Goal: Task Accomplishment & Management: Manage account settings

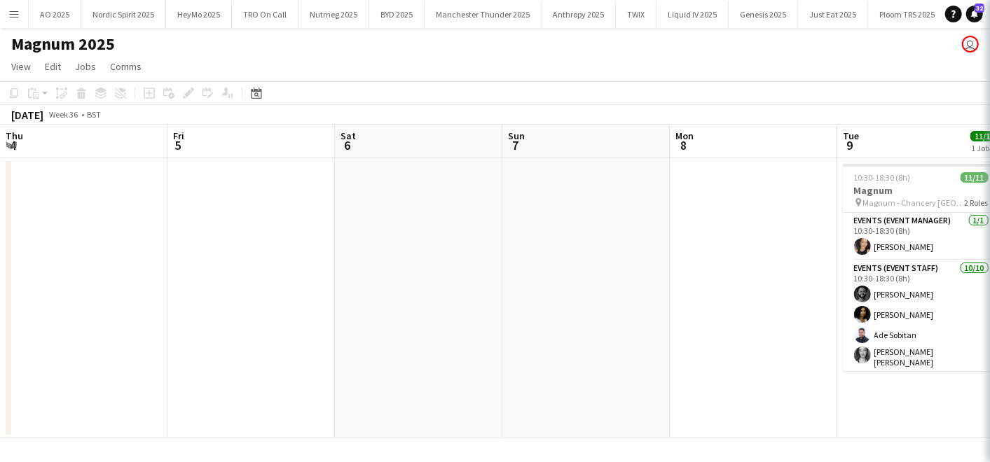
scroll to position [25, 0]
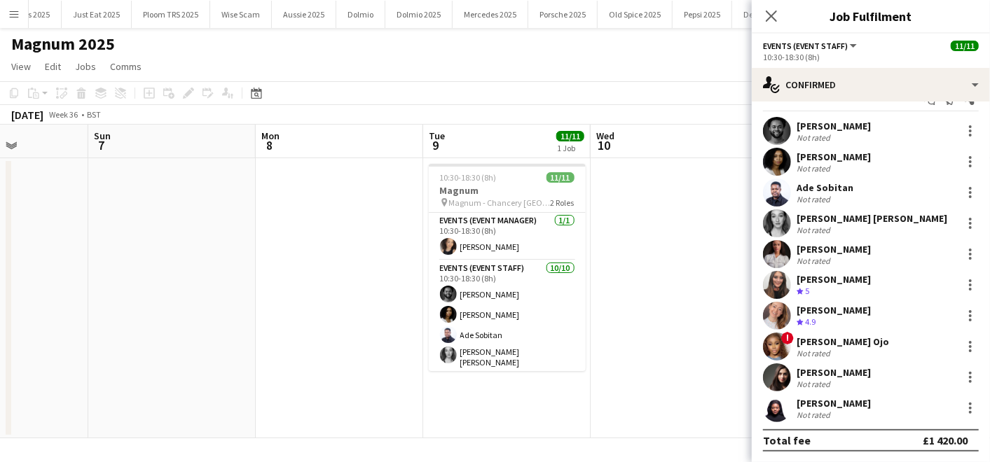
click at [336, 354] on app-date-cell at bounding box center [339, 298] width 167 height 280
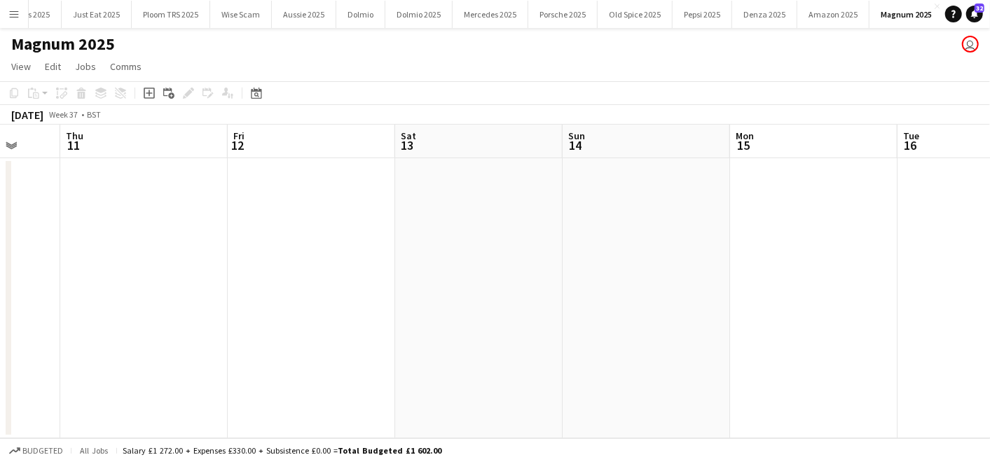
scroll to position [0, 443]
click at [11, 11] on app-icon "Menu" at bounding box center [13, 13] width 11 height 11
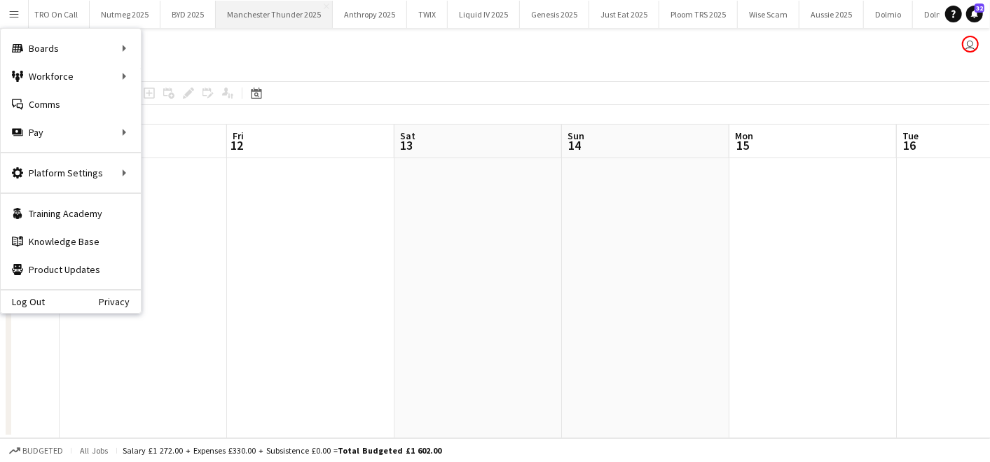
scroll to position [0, 0]
click at [148, 14] on button "Nordic Spirit 2025 Close" at bounding box center [123, 14] width 85 height 27
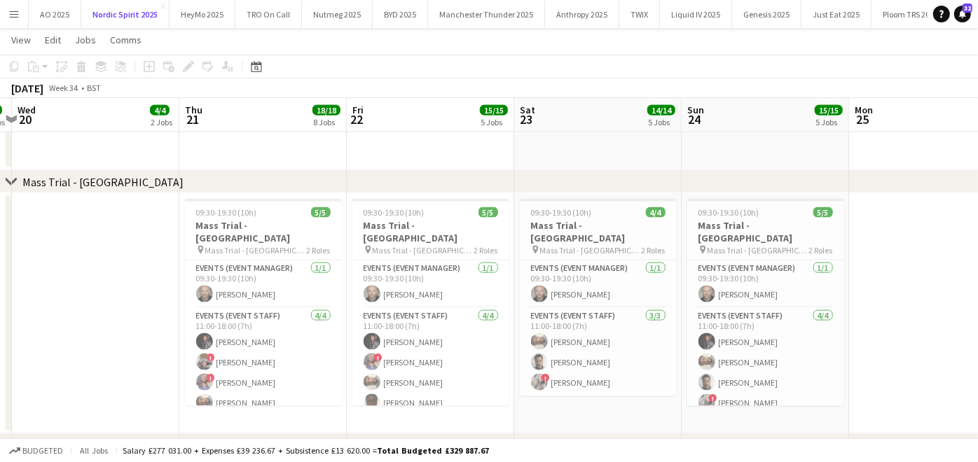
scroll to position [0, 322]
click at [64, 307] on app-date-cell at bounding box center [96, 313] width 167 height 241
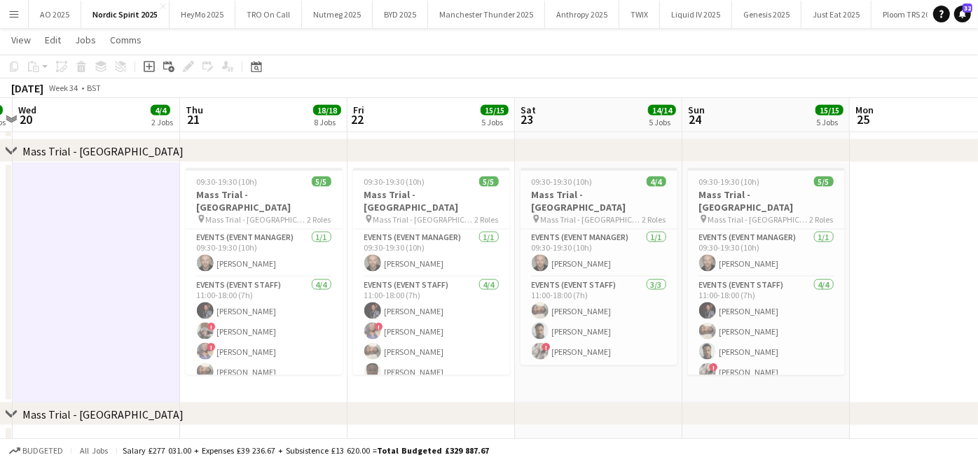
scroll to position [1194, 0]
click at [243, 216] on app-job-card "09:30-19:30 (10h) 5/5 Mass Trial - [GEOGRAPHIC_DATA] pin Mass Trial - [GEOGRAPH…" at bounding box center [264, 272] width 157 height 207
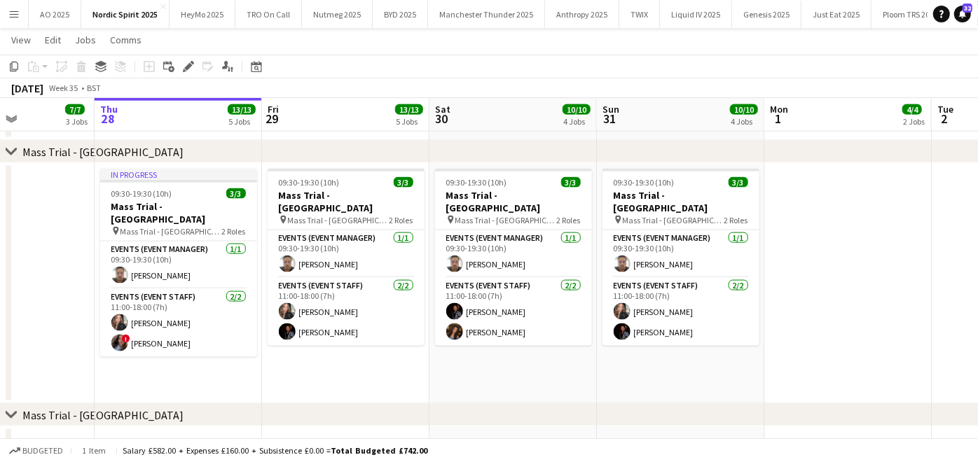
scroll to position [0, 382]
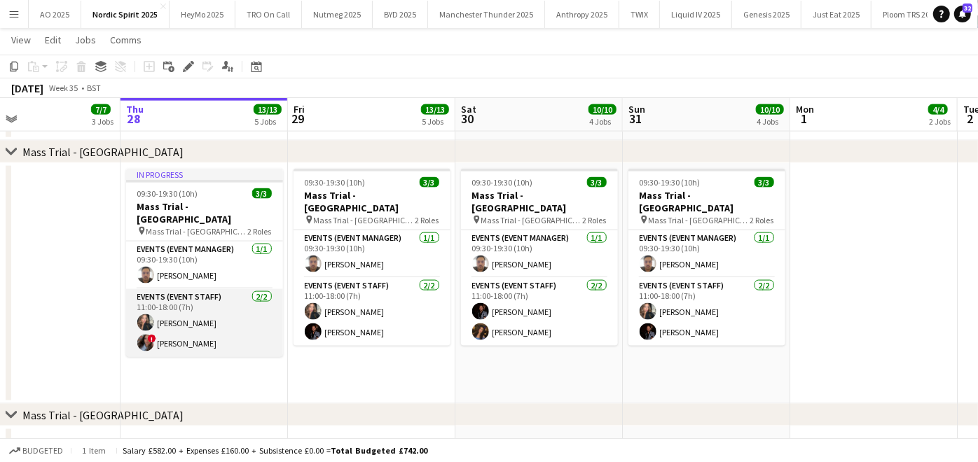
click at [197, 314] on app-card-role "Events (Event Staff) [DATE] 11:00-18:00 (7h) [PERSON_NAME] ! [PERSON_NAME]" at bounding box center [204, 323] width 157 height 68
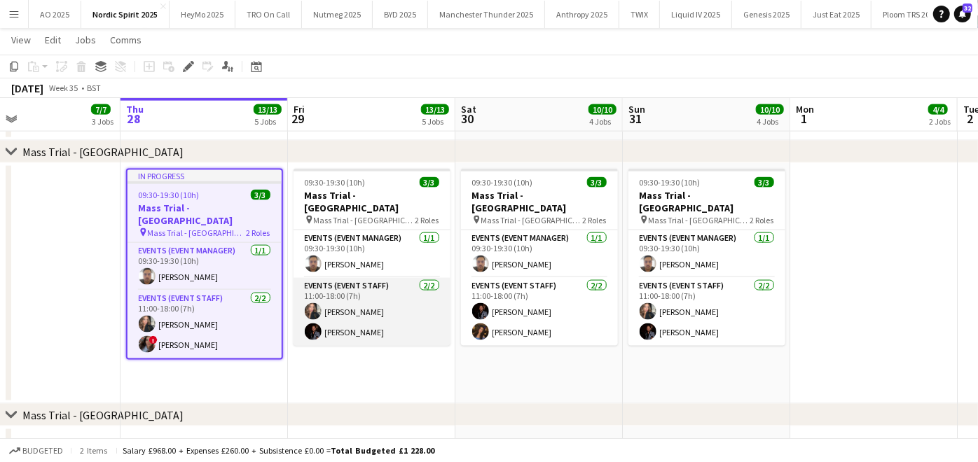
click at [368, 303] on app-card-role "Events (Event Staff) [DATE] 11:00-18:00 (7h) [PERSON_NAME] [PERSON_NAME]" at bounding box center [371, 312] width 157 height 68
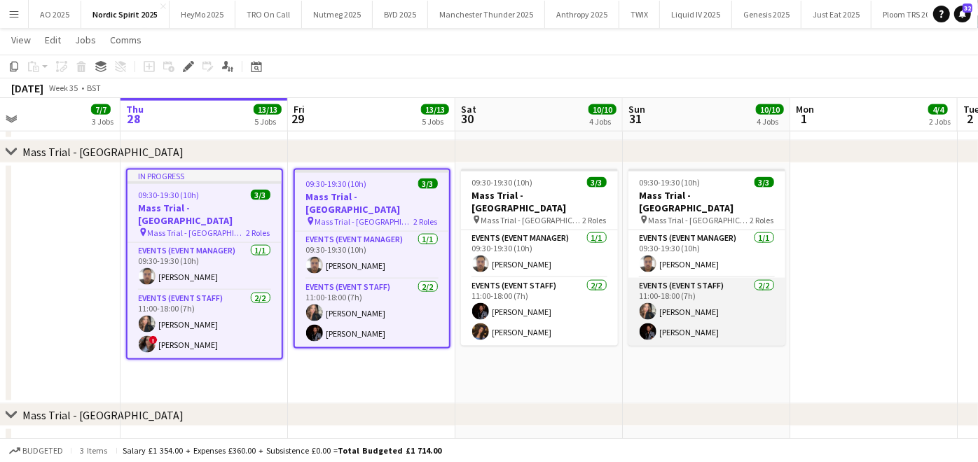
click at [694, 300] on app-card-role "Events (Event Staff) [DATE] 11:00-18:00 (7h) [PERSON_NAME] [PERSON_NAME]" at bounding box center [706, 312] width 157 height 68
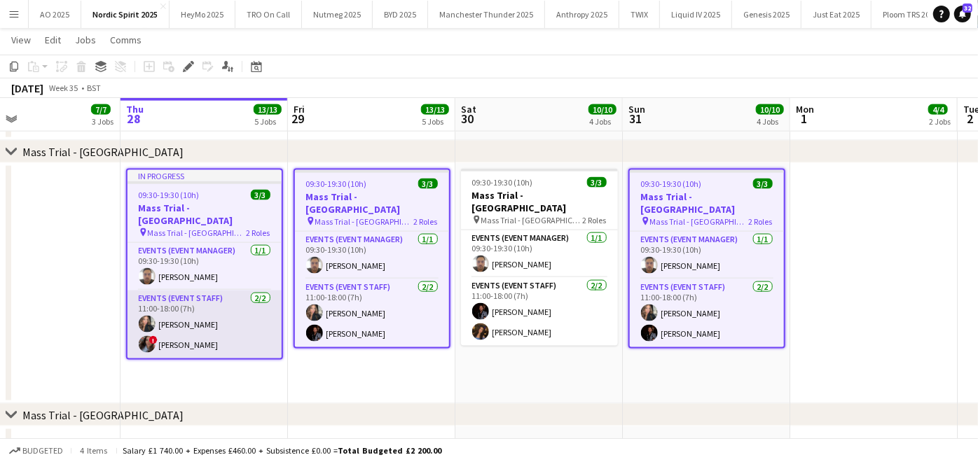
click at [197, 312] on app-card-role "Events (Event Staff) [DATE] 11:00-18:00 (7h) [PERSON_NAME] ! [PERSON_NAME]" at bounding box center [204, 325] width 154 height 68
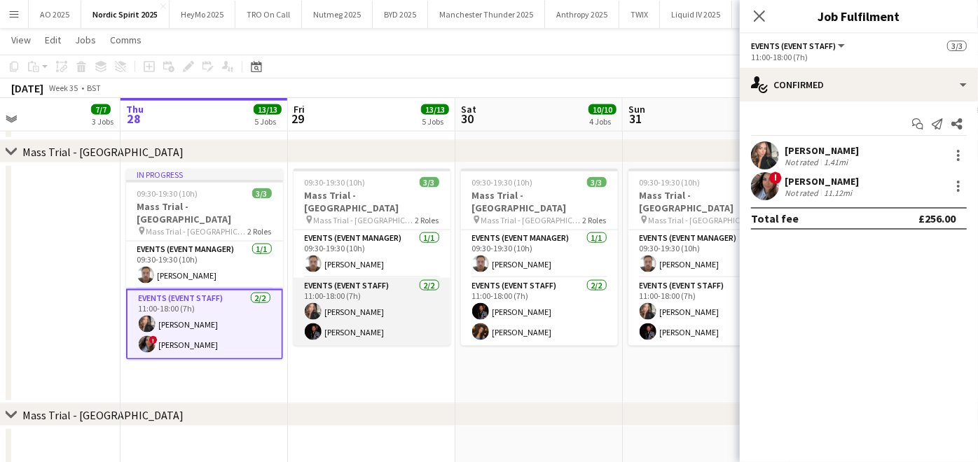
click at [392, 292] on app-card-role "Events (Event Staff) [DATE] 11:00-18:00 (7h) [PERSON_NAME] [PERSON_NAME]" at bounding box center [371, 312] width 157 height 68
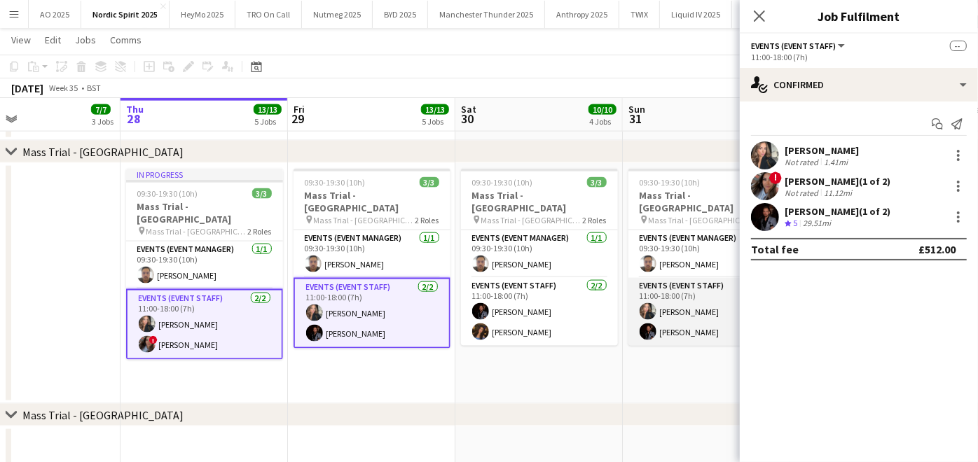
click at [672, 294] on app-card-role "Events (Event Staff) [DATE] 11:00-18:00 (7h) [PERSON_NAME] [PERSON_NAME]" at bounding box center [706, 312] width 157 height 68
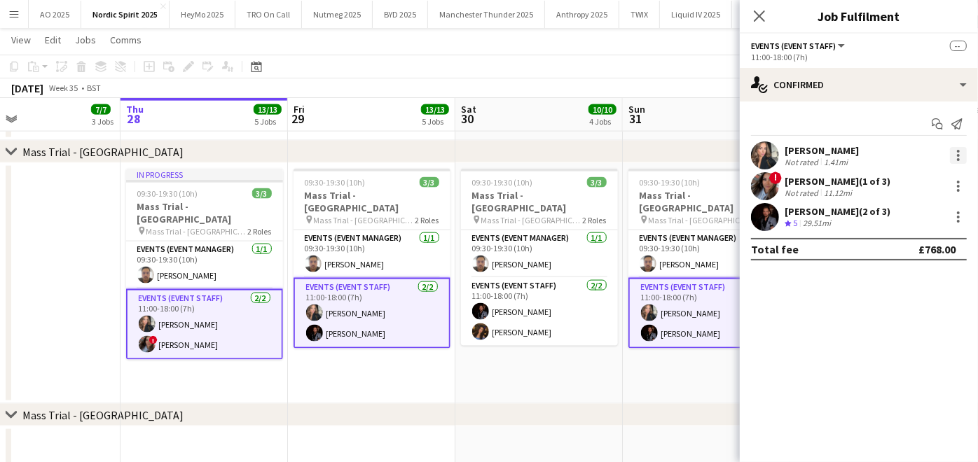
click at [963, 151] on div at bounding box center [958, 155] width 17 height 17
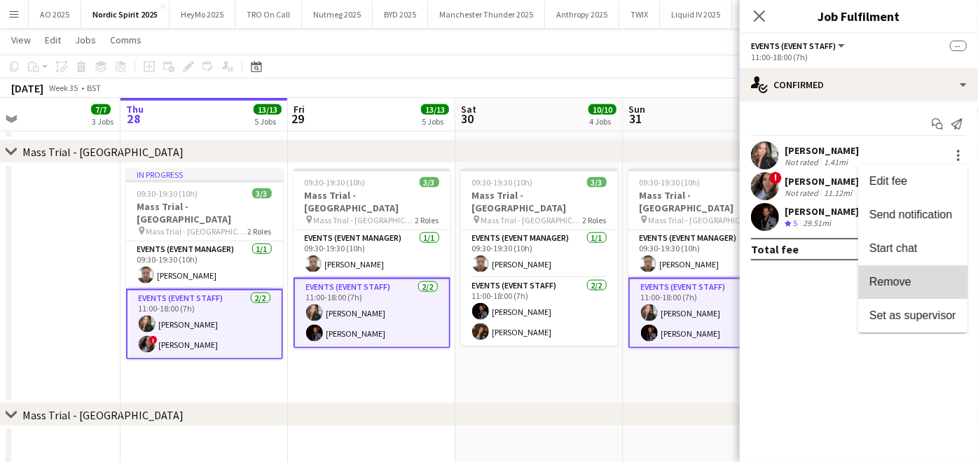
click at [908, 284] on span "Remove" at bounding box center [890, 282] width 42 height 12
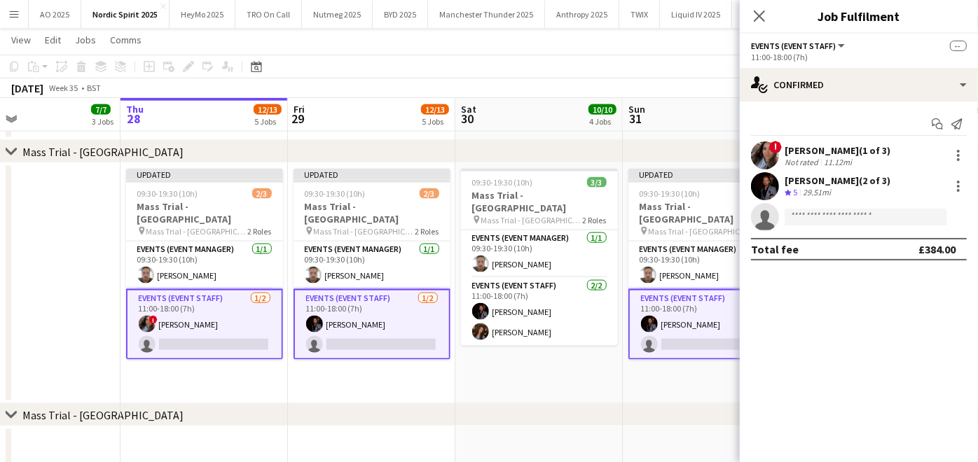
click at [602, 443] on app-date-cell at bounding box center [538, 447] width 167 height 42
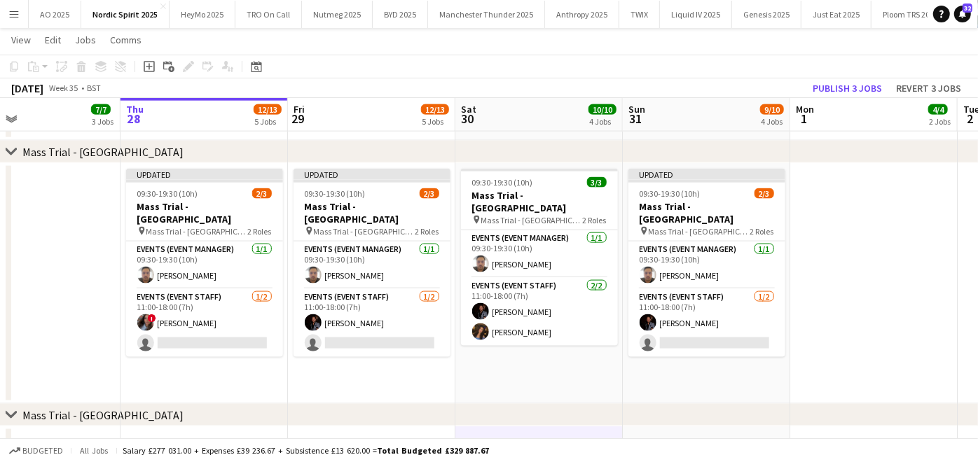
click at [817, 78] on div "[DATE] Week 35 • BST Publish 3 jobs Revert 3 jobs" at bounding box center [489, 88] width 978 height 20
click at [818, 80] on button "Publish 3 jobs" at bounding box center [847, 88] width 81 height 18
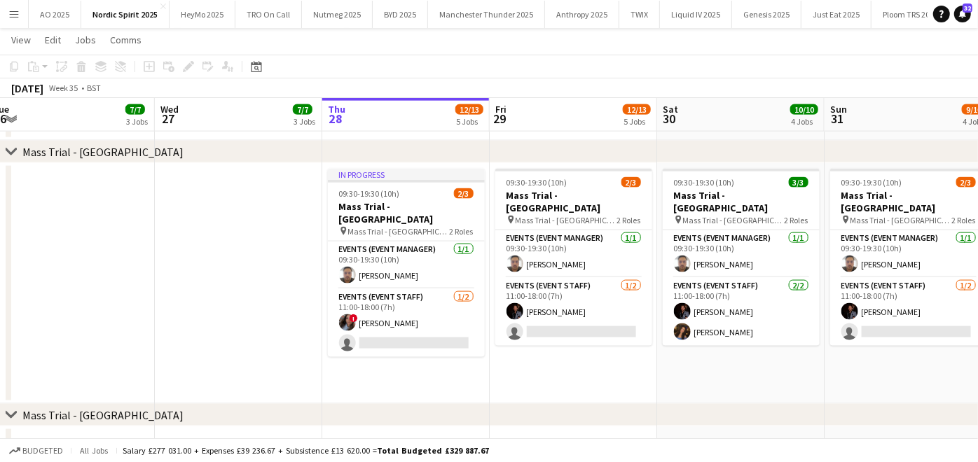
scroll to position [0, 515]
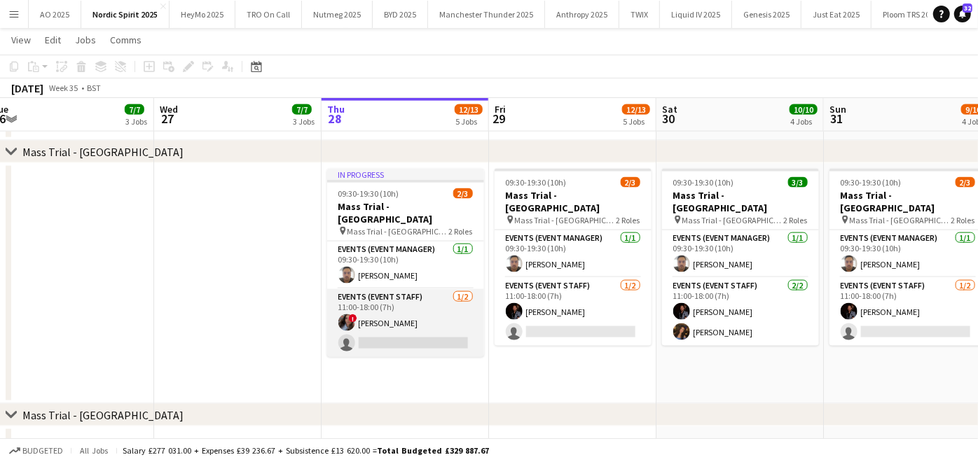
click at [398, 330] on app-card-role "Events (Event Staff) [DATE] 11:00-18:00 (7h) ! [PERSON_NAME] single-neutral-act…" at bounding box center [405, 323] width 157 height 68
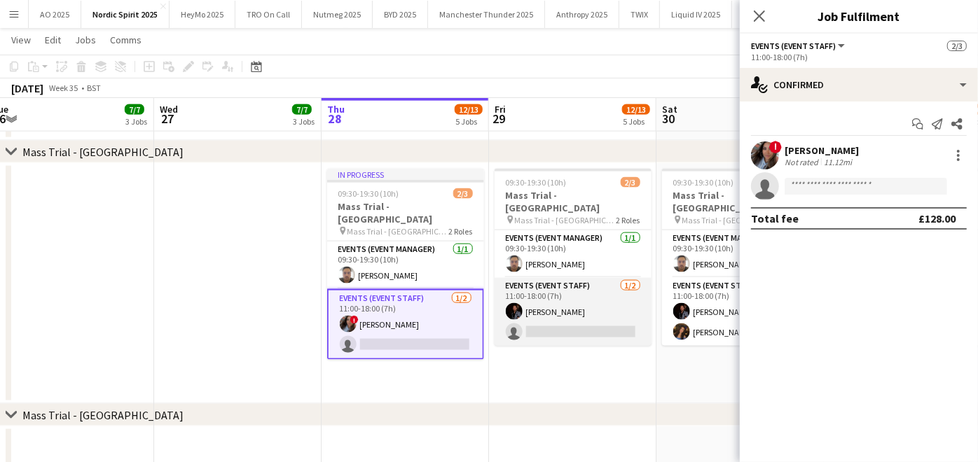
click at [528, 326] on app-card-role "Events (Event Staff) [DATE] 11:00-18:00 (7h) [PERSON_NAME] single-neutral-actio…" at bounding box center [572, 312] width 157 height 68
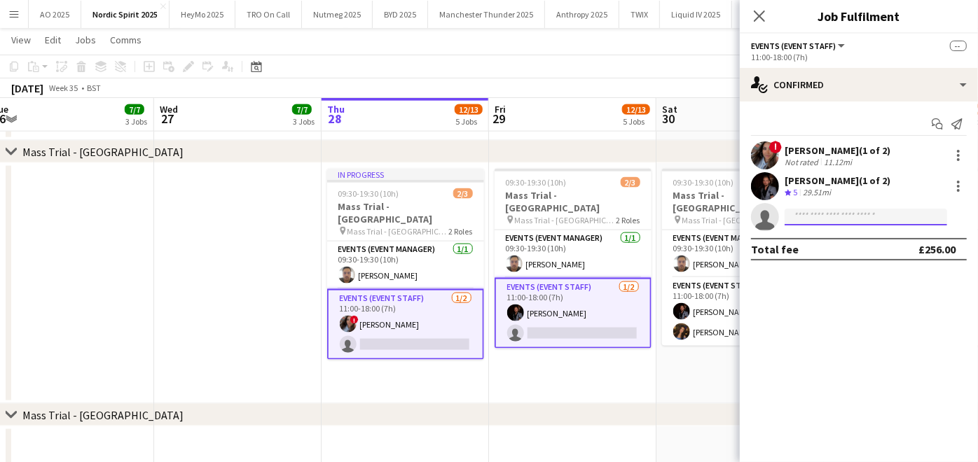
click at [866, 210] on input at bounding box center [865, 217] width 162 height 17
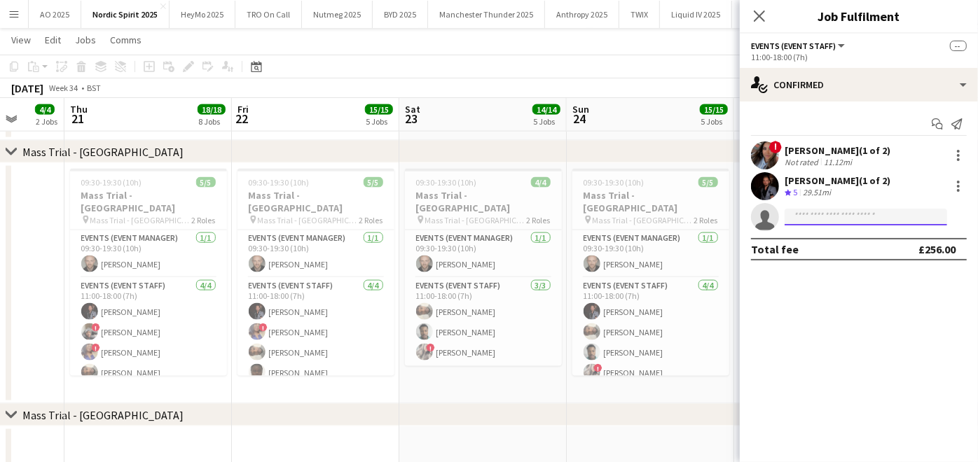
scroll to position [0, 436]
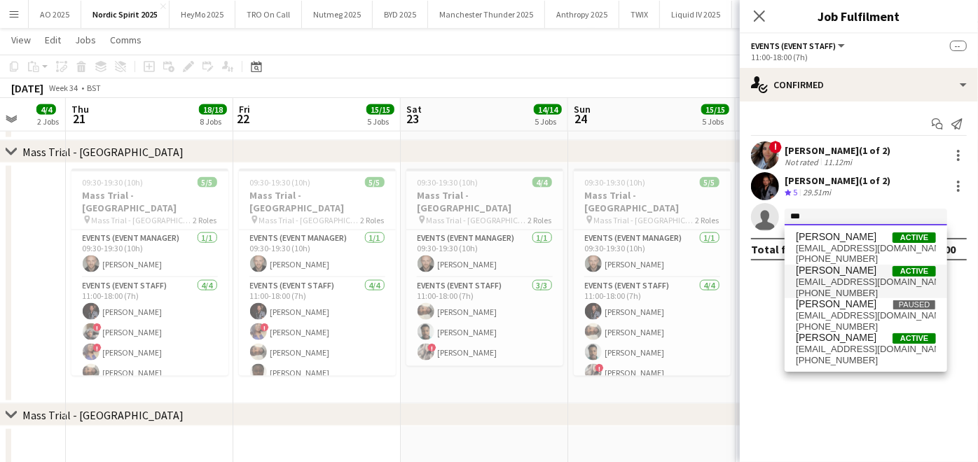
type input "***"
click at [843, 284] on span "[EMAIL_ADDRESS][DOMAIN_NAME]" at bounding box center [866, 282] width 140 height 11
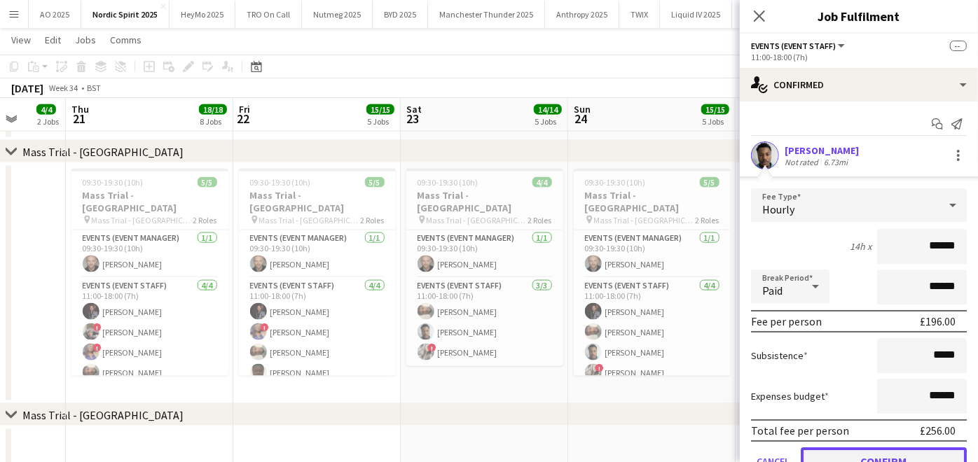
click at [853, 447] on button "Confirm" at bounding box center [883, 461] width 166 height 28
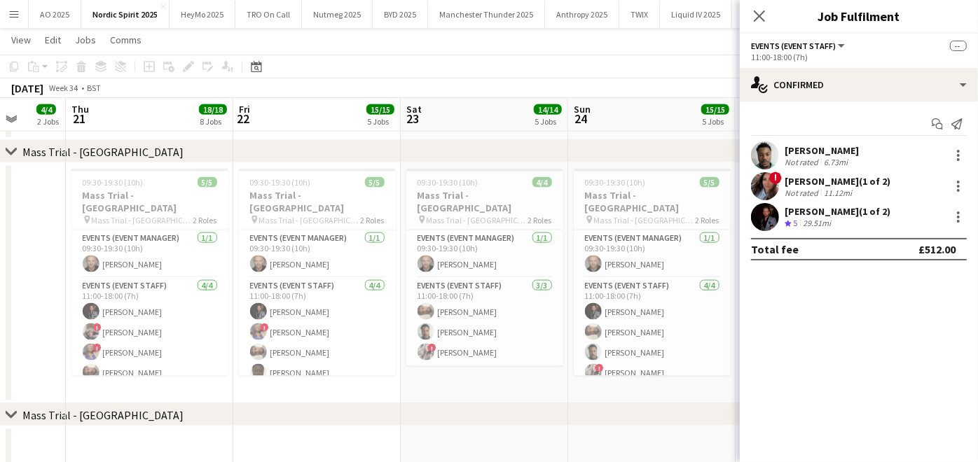
click at [674, 423] on div "chevron-right Mass Trial - [GEOGRAPHIC_DATA]" at bounding box center [489, 415] width 978 height 22
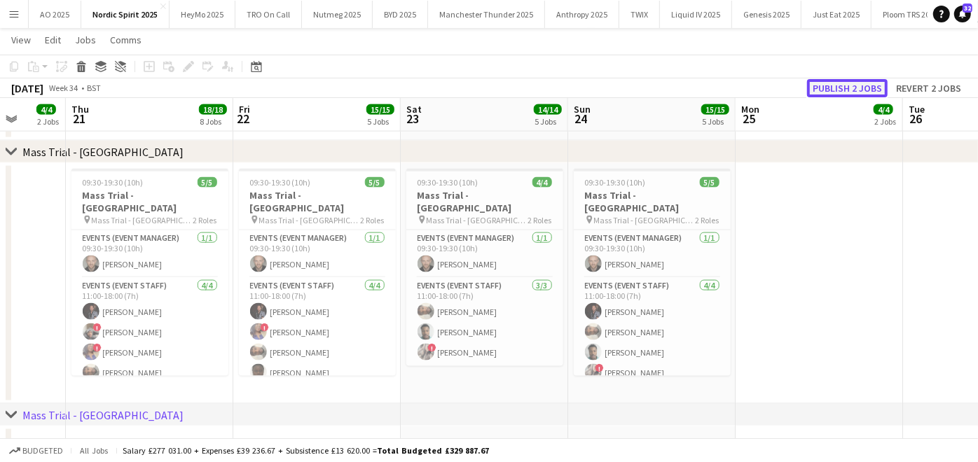
click at [842, 92] on button "Publish 2 jobs" at bounding box center [847, 88] width 81 height 18
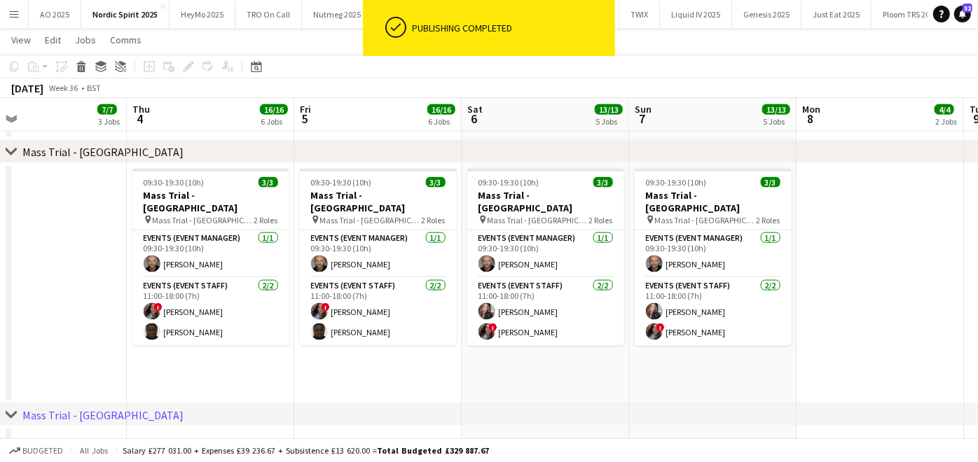
scroll to position [0, 547]
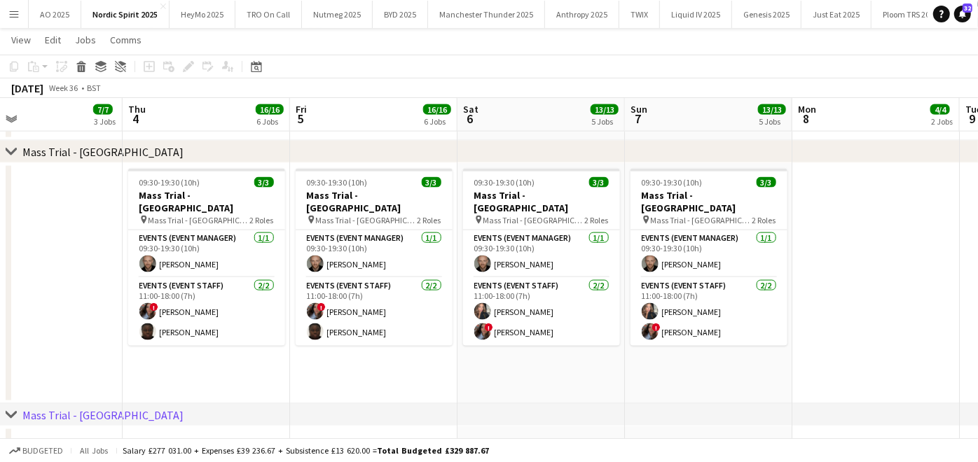
click at [10, 20] on button "Menu" at bounding box center [14, 14] width 28 height 28
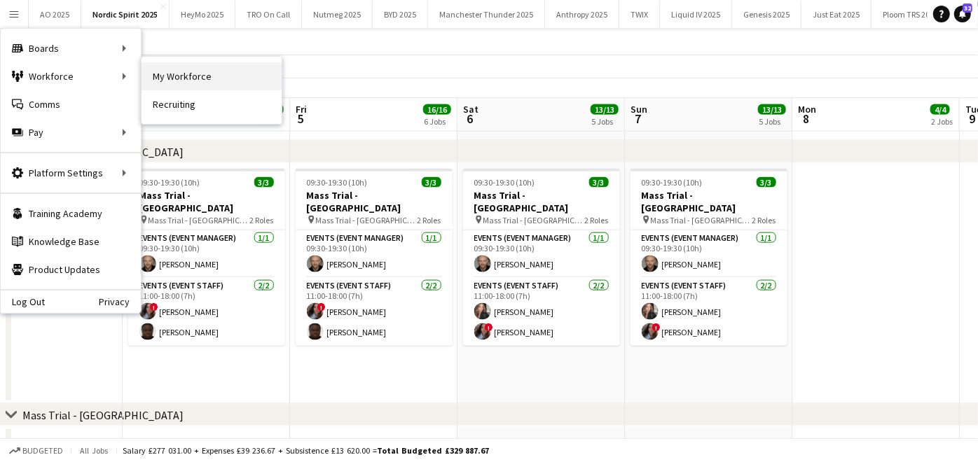
click at [169, 67] on link "My Workforce" at bounding box center [211, 76] width 140 height 28
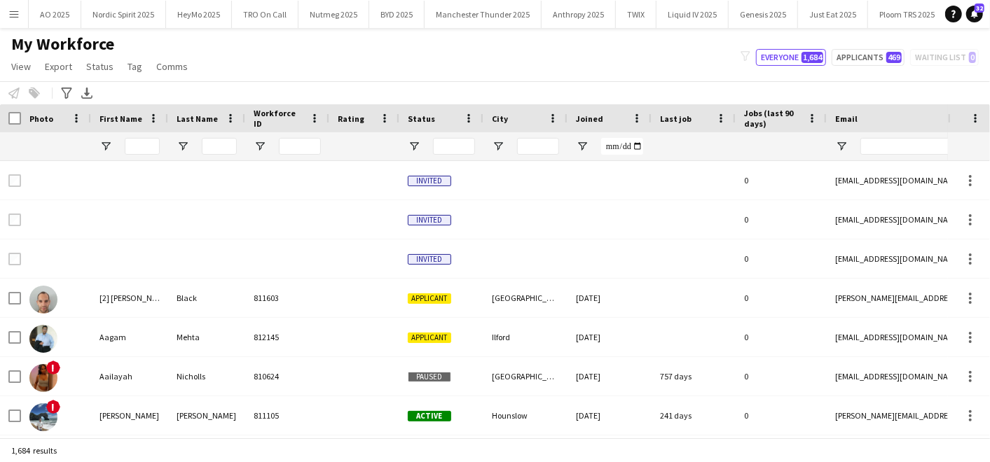
type input "****"
type input "**********"
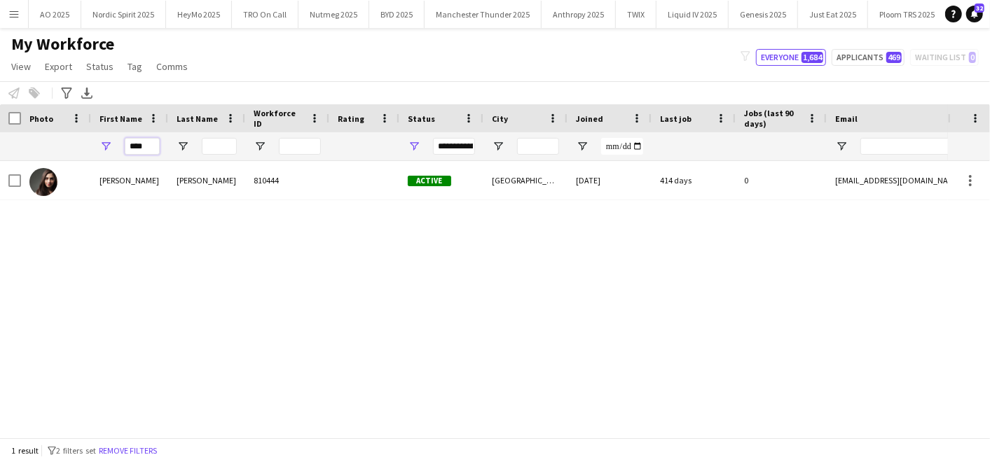
drag, startPoint x: 152, startPoint y: 145, endPoint x: 95, endPoint y: 144, distance: 56.7
click at [95, 144] on div "****" at bounding box center [129, 146] width 77 height 28
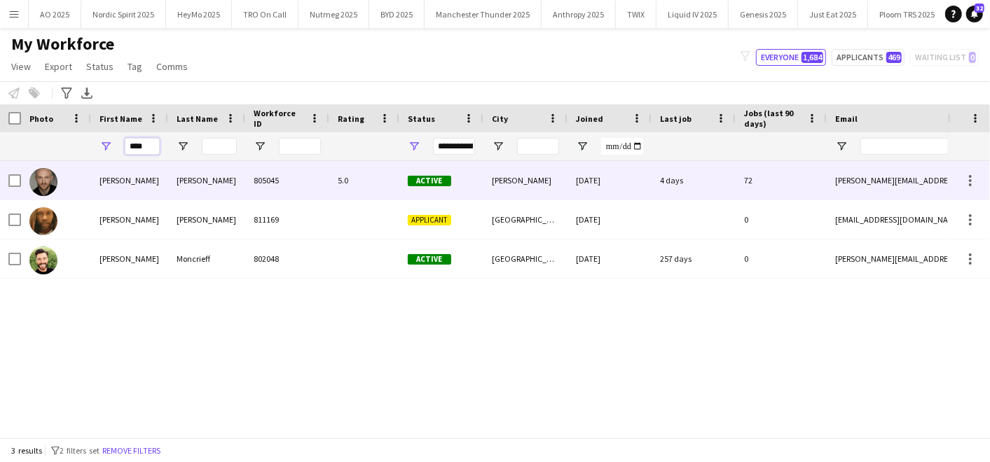
type input "****"
click at [92, 190] on div "[PERSON_NAME]" at bounding box center [129, 180] width 77 height 39
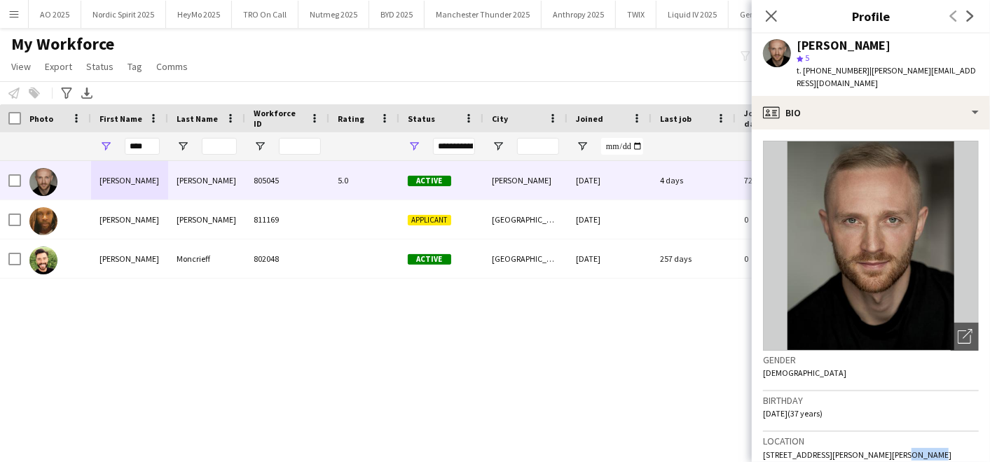
drag, startPoint x: 877, startPoint y: 438, endPoint x: 918, endPoint y: 439, distance: 40.6
click at [918, 439] on div "Location [STREET_ADDRESS][PERSON_NAME][PERSON_NAME]" at bounding box center [871, 452] width 216 height 41
copy span "BL6 4HA"
click at [106, 12] on button "Nordic Spirit 2025 Close" at bounding box center [123, 14] width 85 height 27
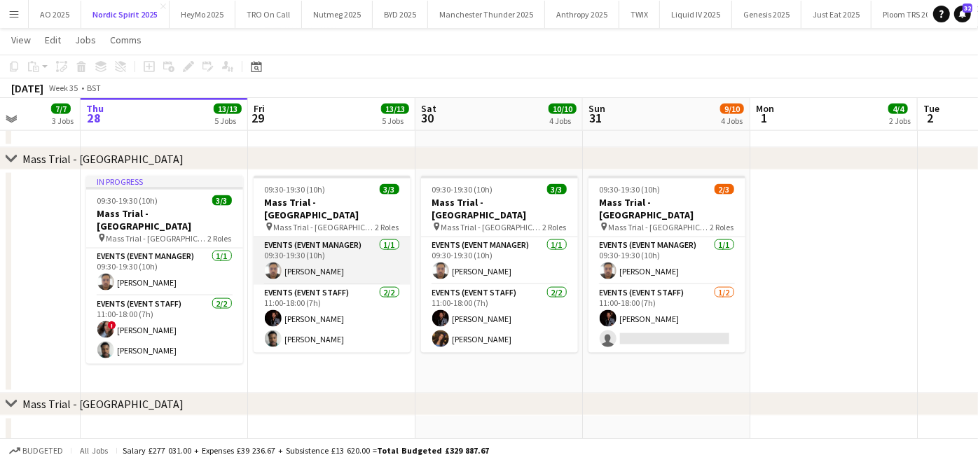
scroll to position [1186, 0]
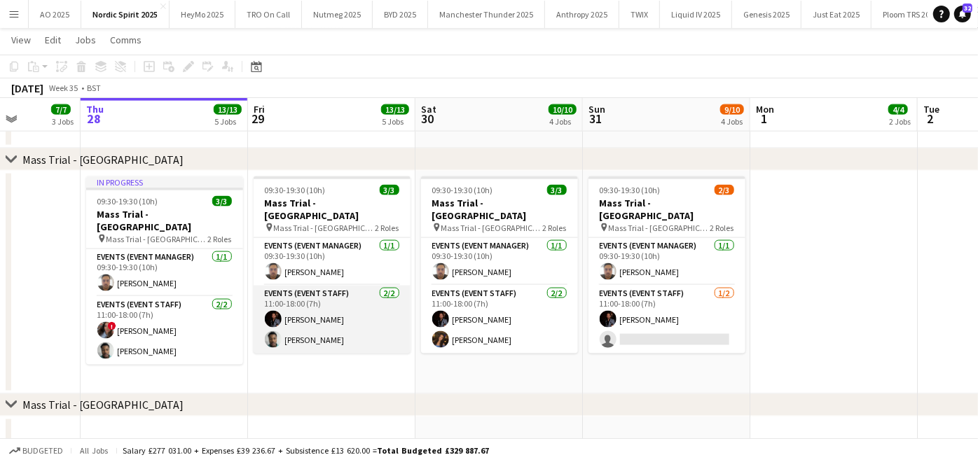
click at [321, 319] on app-card-role "Events (Event Staff) [DATE] 11:00-18:00 (7h) [PERSON_NAME] [PERSON_NAME]" at bounding box center [332, 320] width 157 height 68
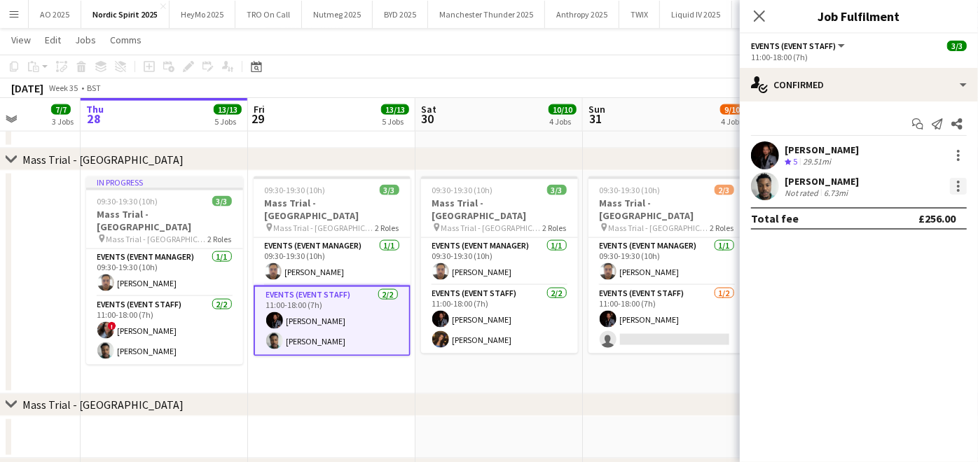
click at [956, 188] on div at bounding box center [958, 186] width 17 height 17
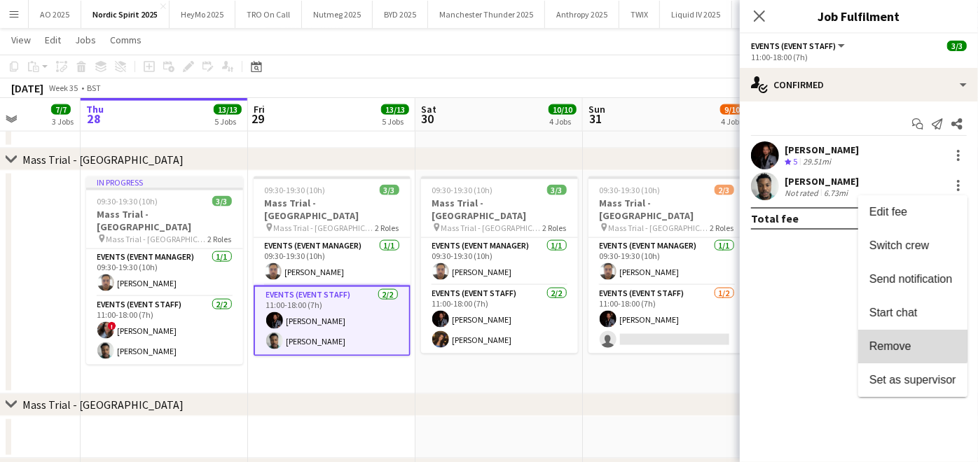
click at [909, 336] on button "Remove" at bounding box center [912, 347] width 109 height 34
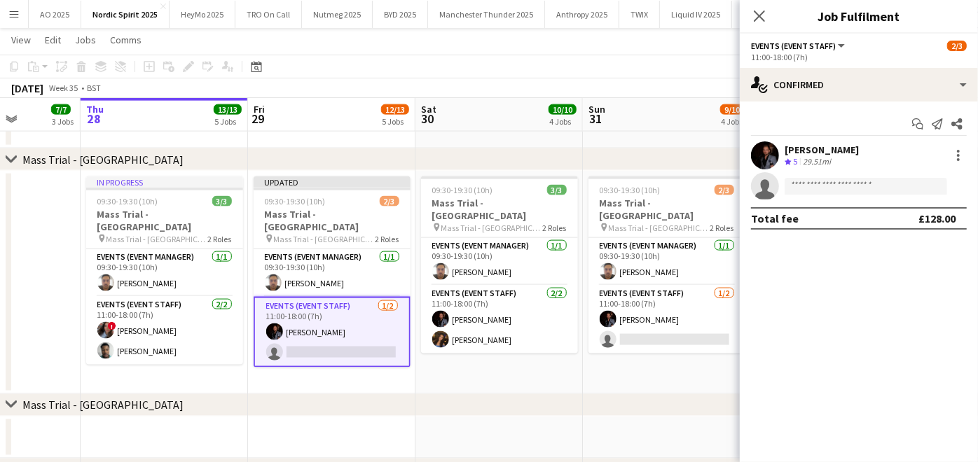
click at [646, 387] on app-date-cell "09:30-19:30 (10h) 2/3 Mass Trial - [GEOGRAPHIC_DATA] pin Mass Trial - [GEOGRAPH…" at bounding box center [666, 282] width 167 height 223
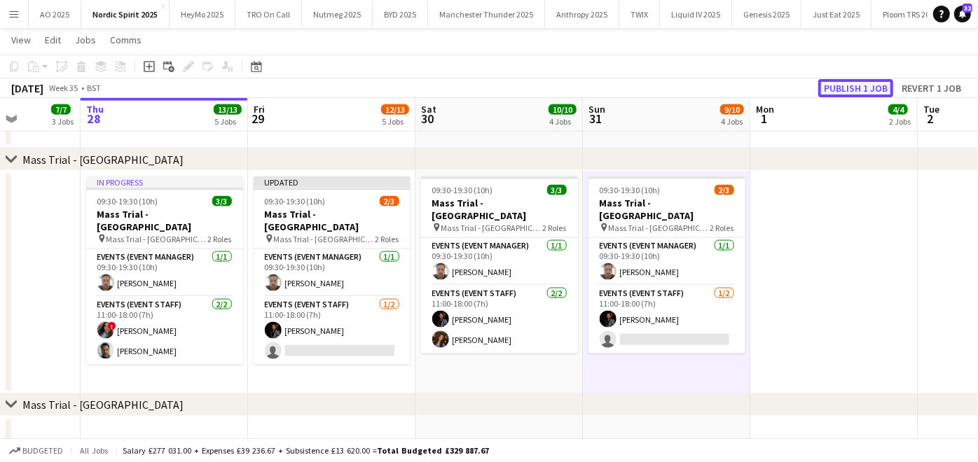
click at [840, 92] on button "Publish 1 job" at bounding box center [855, 88] width 75 height 18
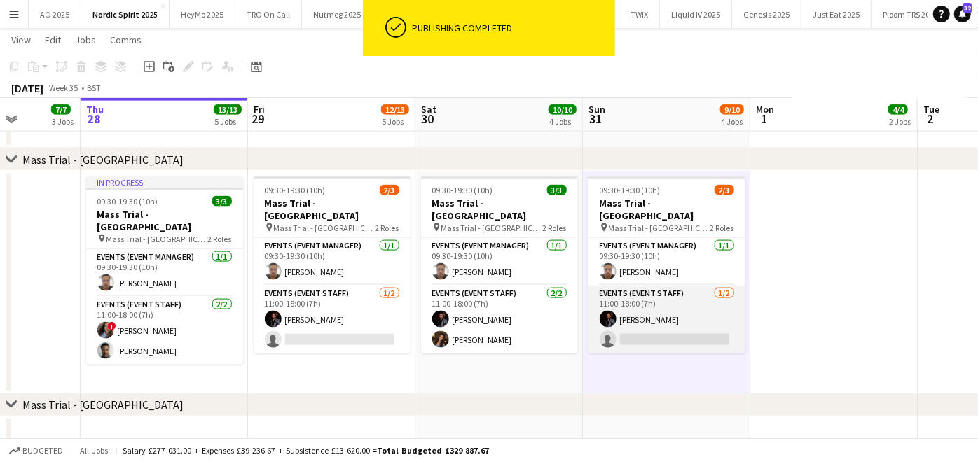
click at [639, 338] on app-card-role "Events (Event Staff) [DATE] 11:00-18:00 (7h) [PERSON_NAME] single-neutral-actio…" at bounding box center [666, 320] width 157 height 68
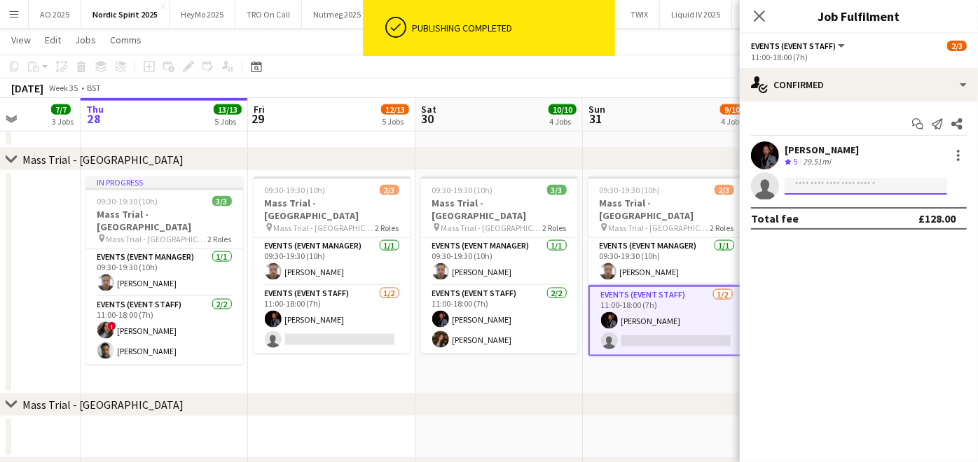
click at [804, 188] on input at bounding box center [865, 186] width 162 height 17
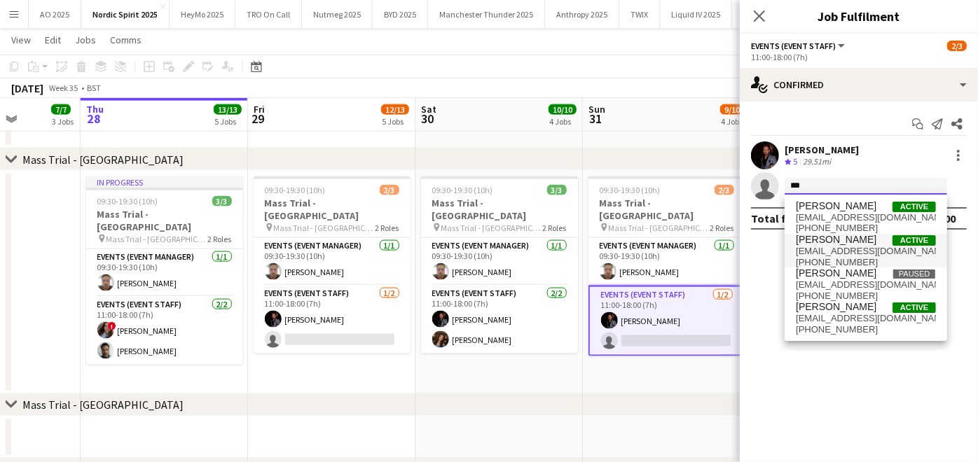
type input "***"
click at [810, 234] on span "[PERSON_NAME]" at bounding box center [836, 240] width 81 height 12
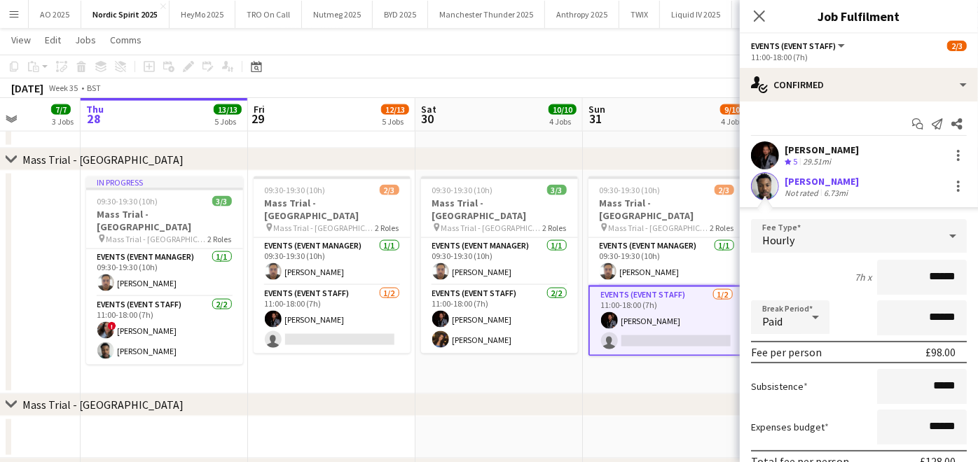
scroll to position [94, 0]
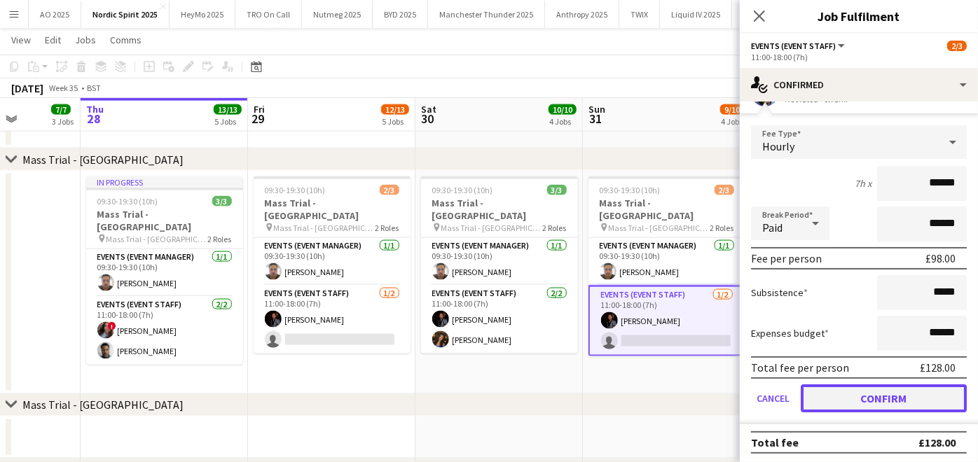
click at [824, 387] on button "Confirm" at bounding box center [883, 398] width 166 height 28
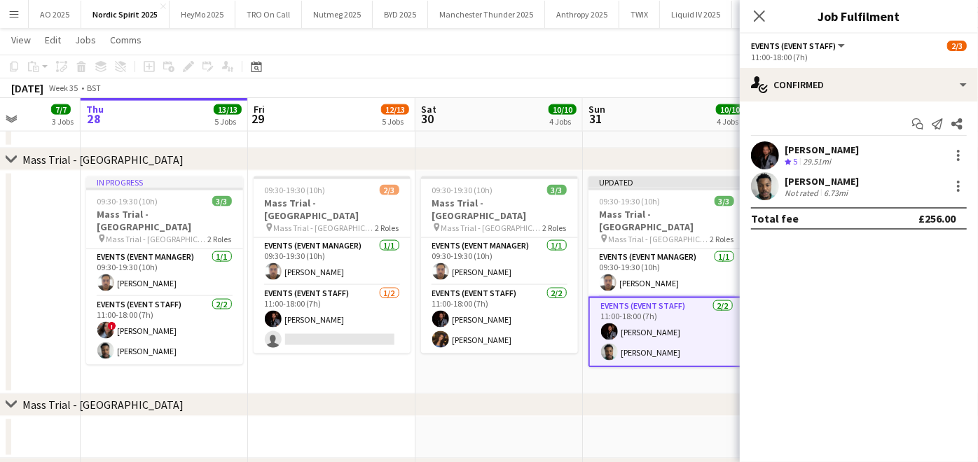
scroll to position [0, 0]
click at [648, 412] on div "chevron-right Mass Trial - [GEOGRAPHIC_DATA]" at bounding box center [489, 405] width 978 height 22
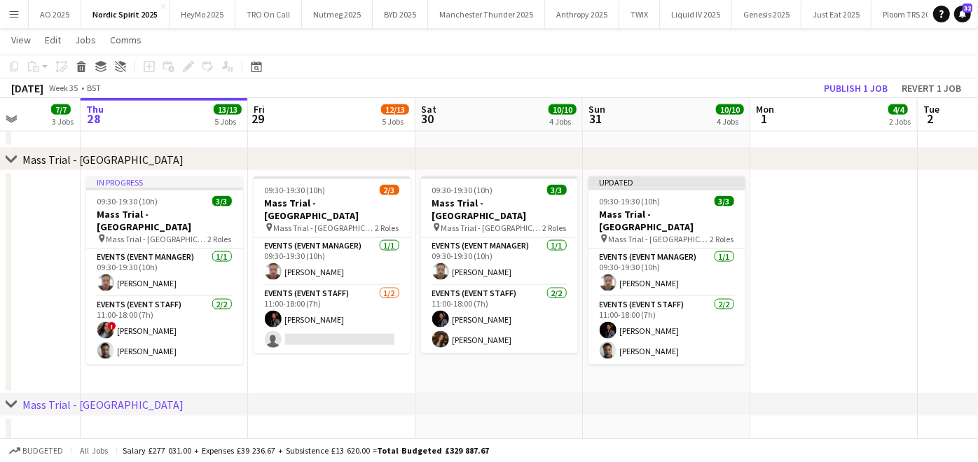
click at [843, 97] on div "[DATE] Week 35 • BST Publish 1 job Revert 1 job" at bounding box center [489, 88] width 978 height 20
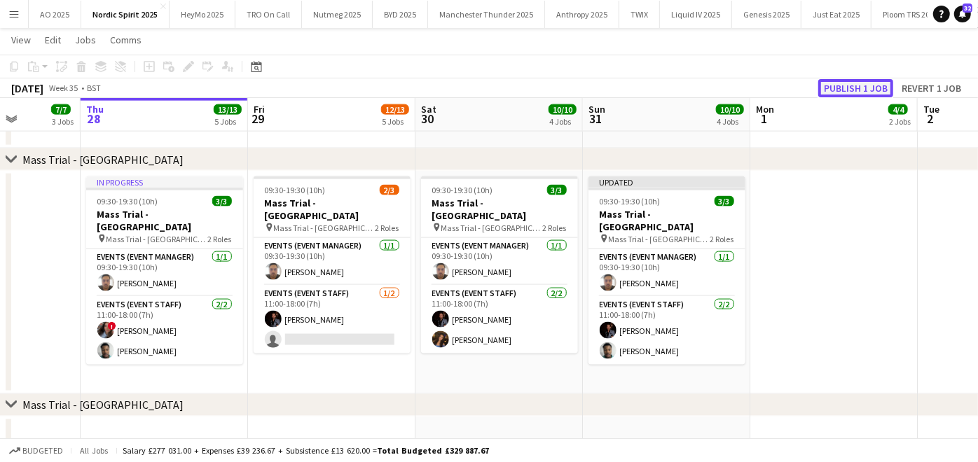
click at [843, 92] on button "Publish 1 job" at bounding box center [855, 88] width 75 height 18
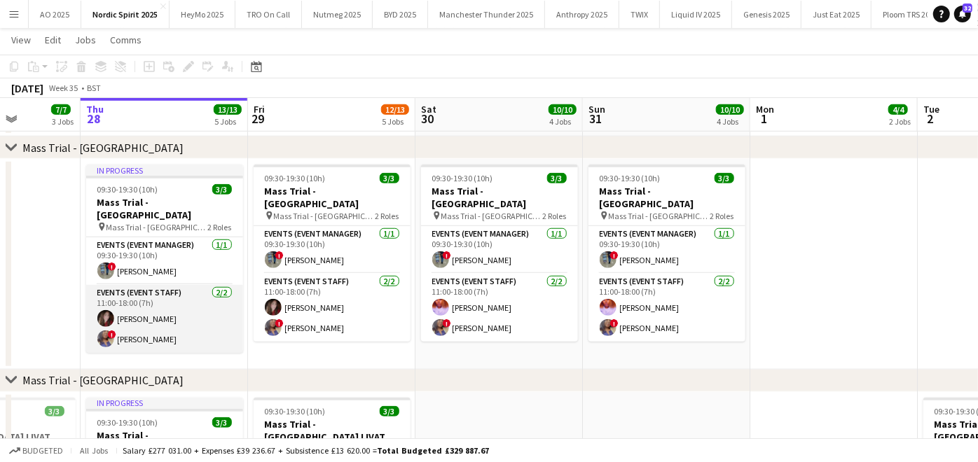
scroll to position [654, 0]
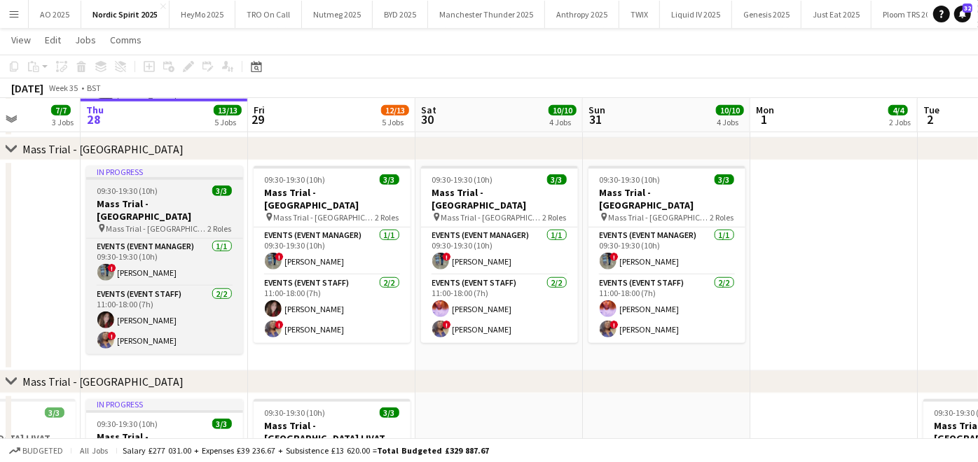
click at [208, 196] on app-job-card "In progress 09:30-19:30 (10h) 3/3 Mass Trial - [GEOGRAPHIC_DATA] pin Mass Trial…" at bounding box center [164, 260] width 157 height 188
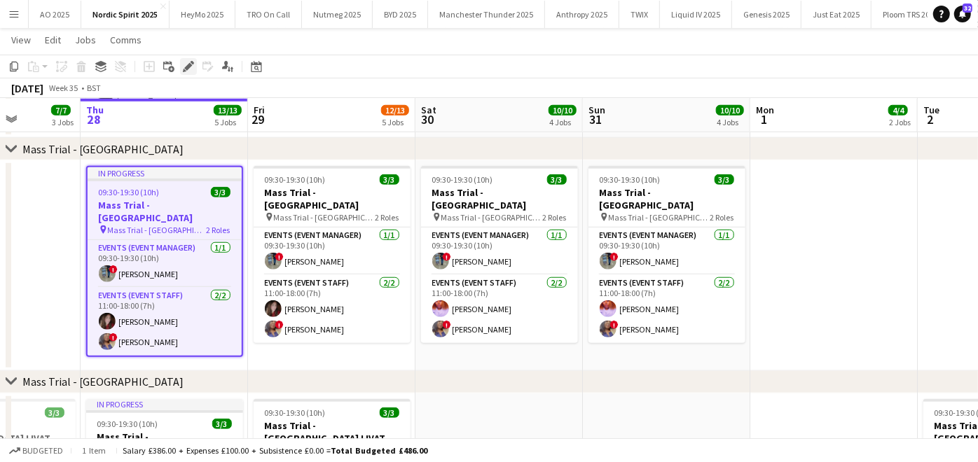
click at [183, 60] on div "Edit" at bounding box center [188, 66] width 17 height 17
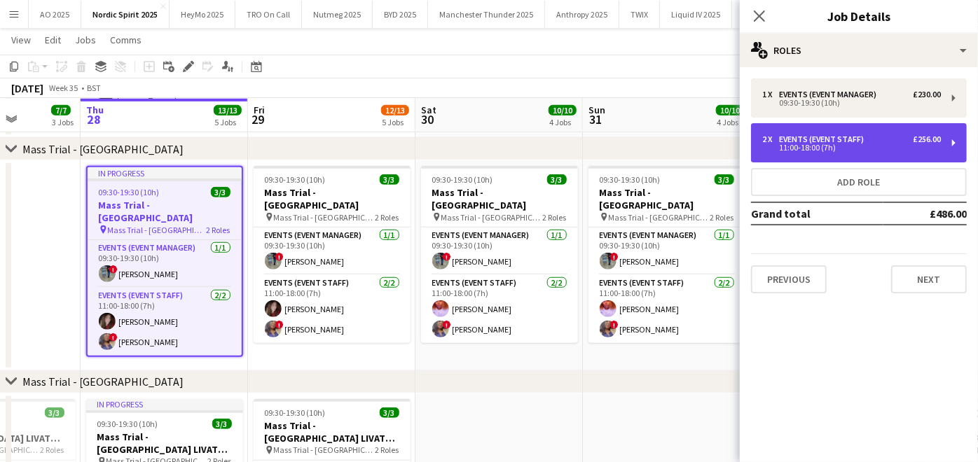
click at [896, 138] on div "2 x Events (Event Staff) £256.00" at bounding box center [851, 139] width 179 height 10
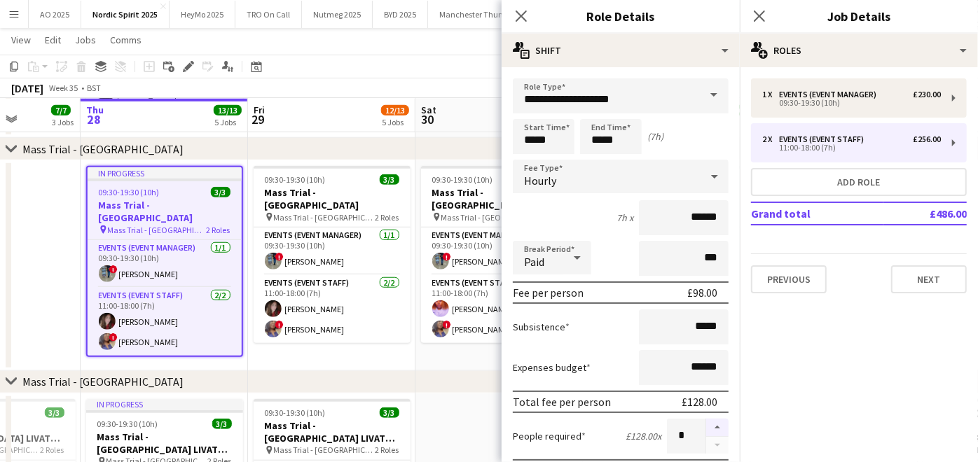
click at [706, 419] on button "button" at bounding box center [717, 428] width 22 height 18
type input "*"
click at [430, 382] on div "chevron-right Mass Trial - [GEOGRAPHIC_DATA]" at bounding box center [489, 382] width 978 height 22
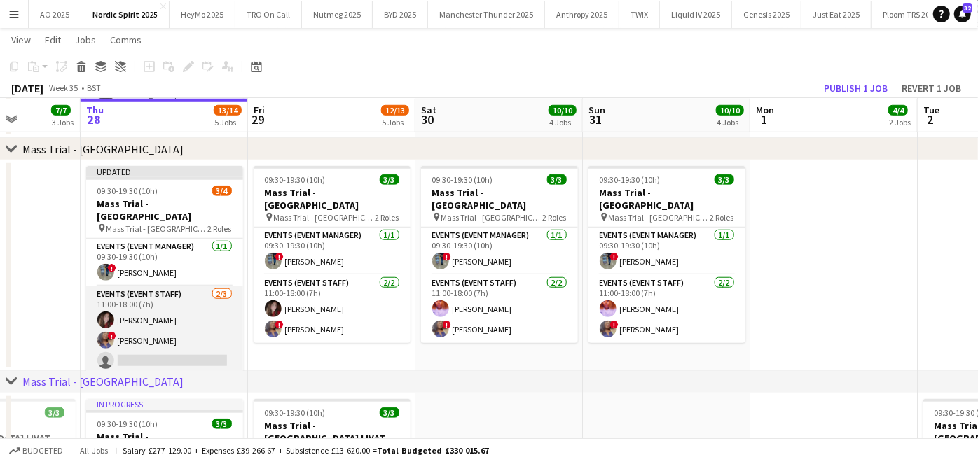
click at [182, 338] on app-card-role "Events (Event Staff) [DATE] 11:00-18:00 (7h) [PERSON_NAME] ! [PERSON_NAME] sing…" at bounding box center [164, 330] width 157 height 88
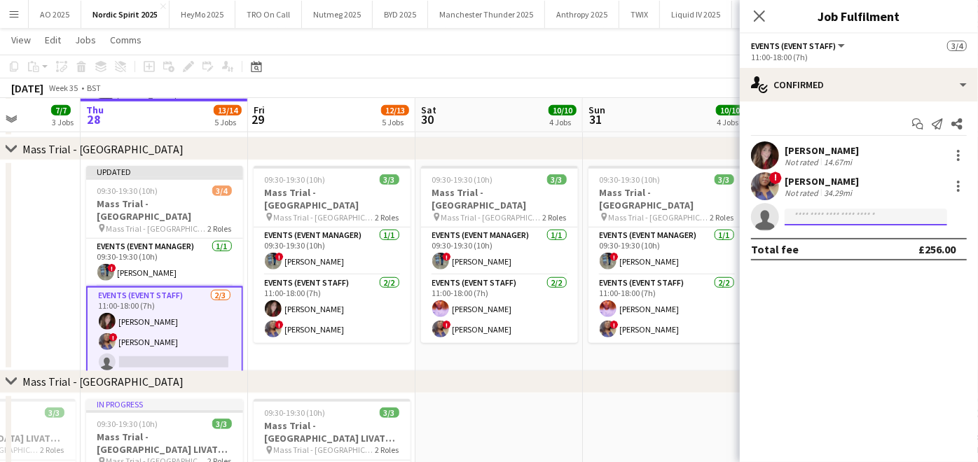
click at [818, 223] on input at bounding box center [865, 217] width 162 height 17
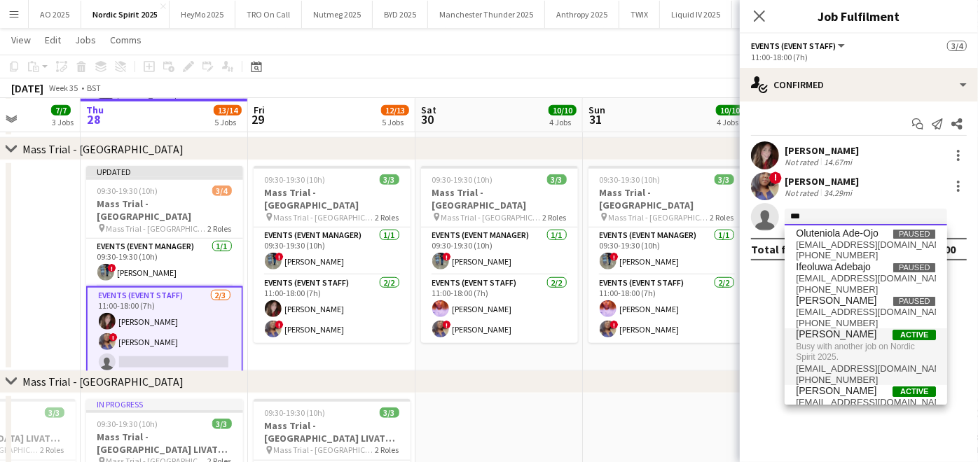
scroll to position [22, 0]
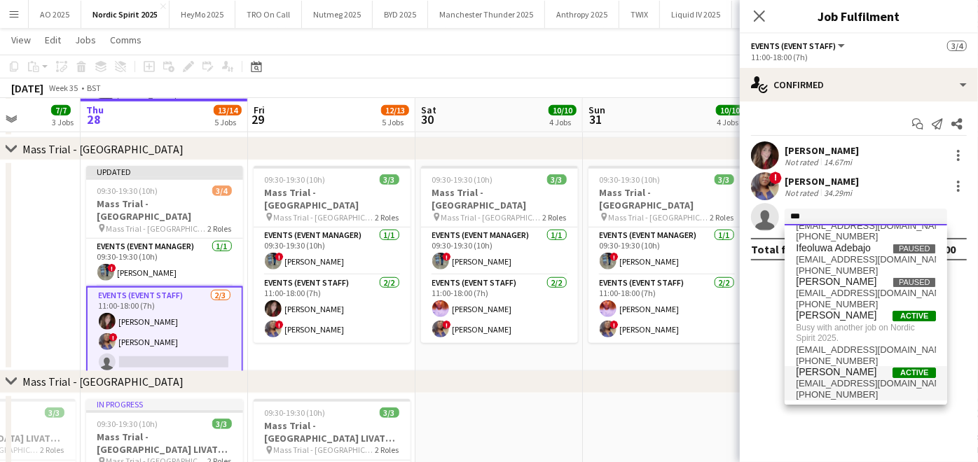
type input "***"
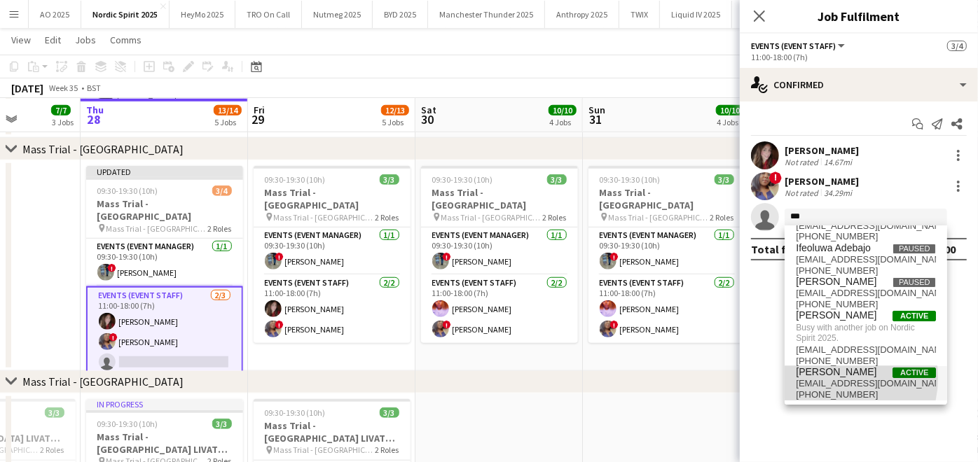
click at [828, 378] on span "[EMAIL_ADDRESS][DOMAIN_NAME]" at bounding box center [866, 383] width 140 height 11
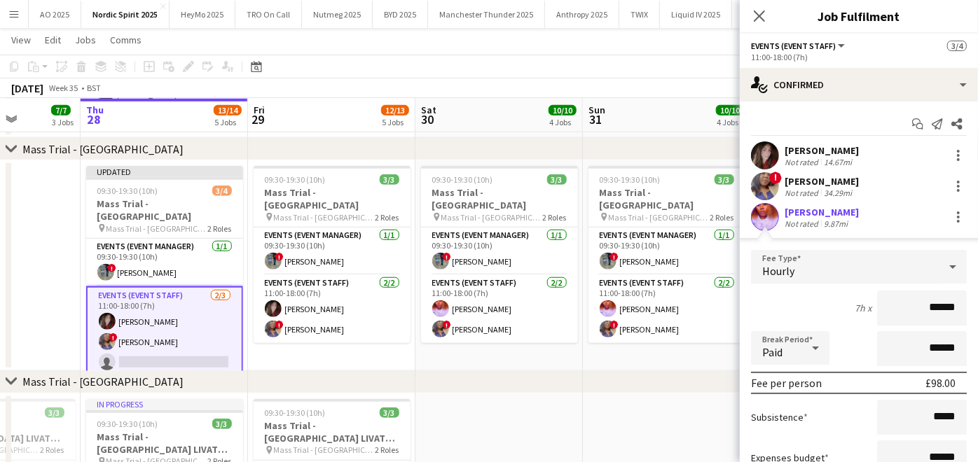
scroll to position [124, 0]
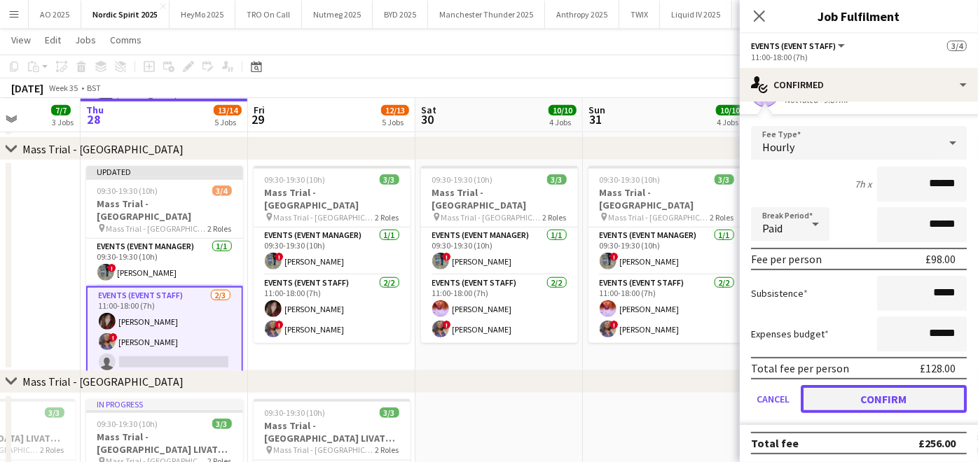
click at [827, 404] on button "Confirm" at bounding box center [883, 399] width 166 height 28
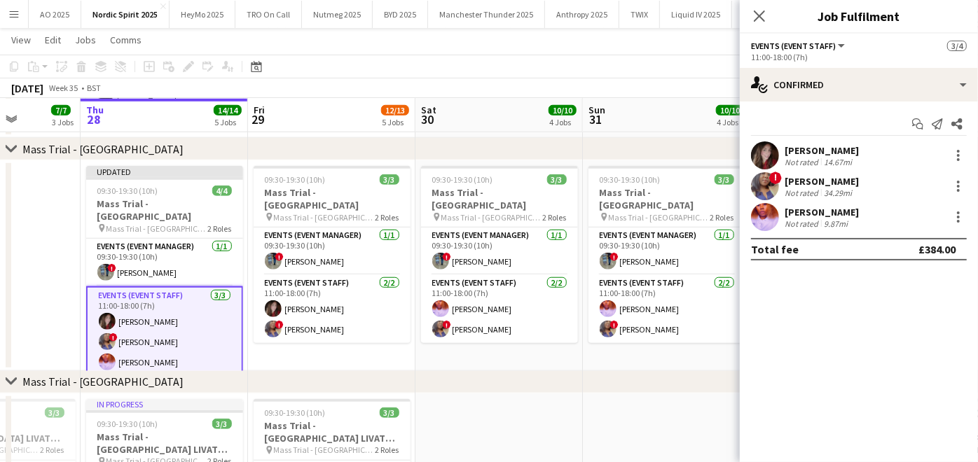
scroll to position [0, 0]
click at [654, 376] on div "chevron-right Mass Trial - [GEOGRAPHIC_DATA]" at bounding box center [489, 382] width 978 height 22
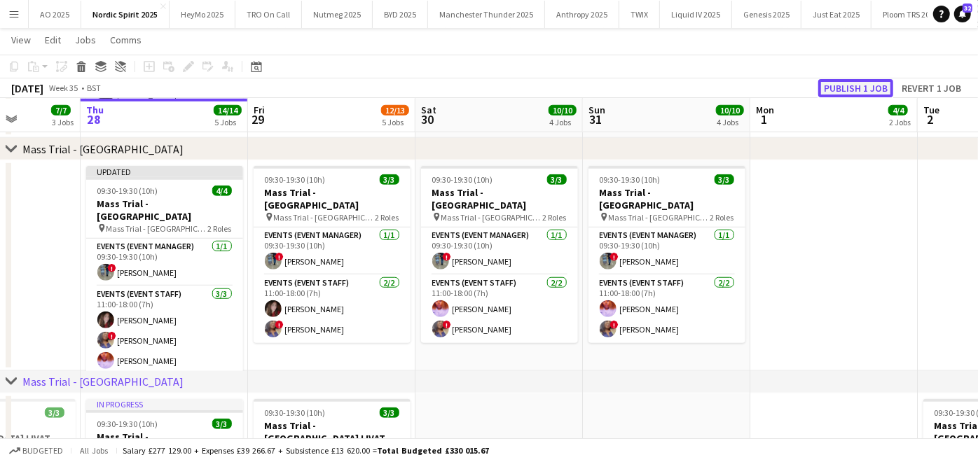
click at [850, 82] on button "Publish 1 job" at bounding box center [855, 88] width 75 height 18
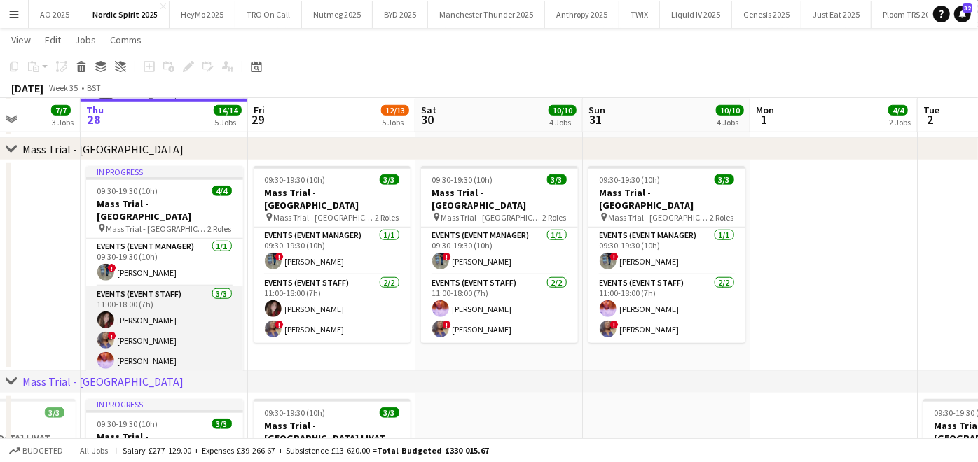
click at [124, 308] on app-card-role "Events (Event Staff) [DATE] 11:00-18:00 (7h) [PERSON_NAME] ! [PERSON_NAME] [PER…" at bounding box center [164, 330] width 157 height 88
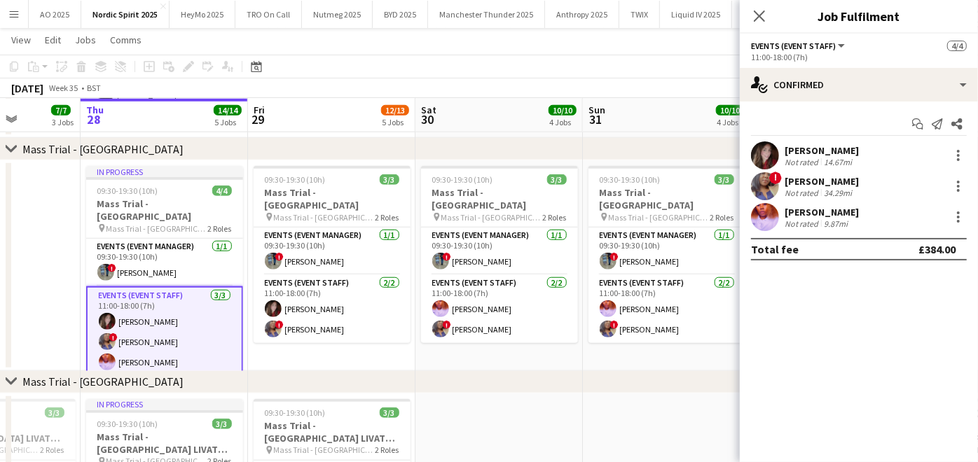
drag, startPoint x: 784, startPoint y: 178, endPoint x: 878, endPoint y: 182, distance: 93.9
click at [859, 182] on div "[PERSON_NAME]" at bounding box center [821, 181] width 74 height 13
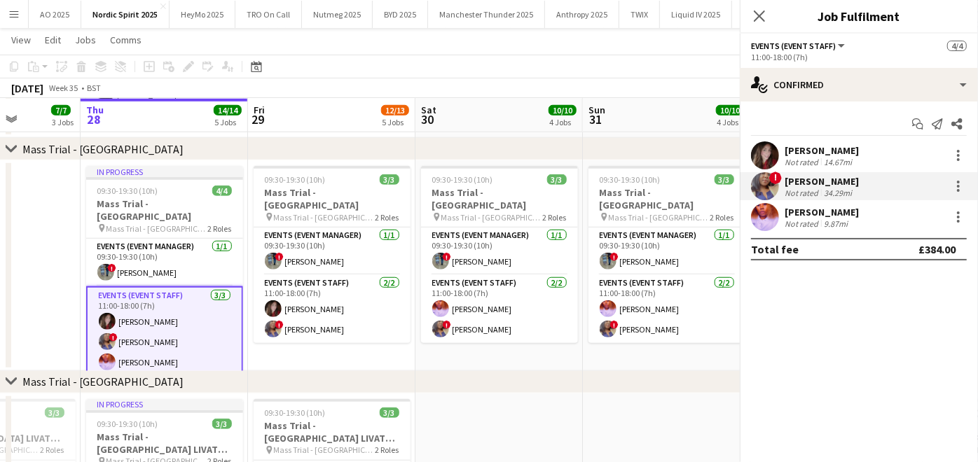
copy div "[PERSON_NAME]"
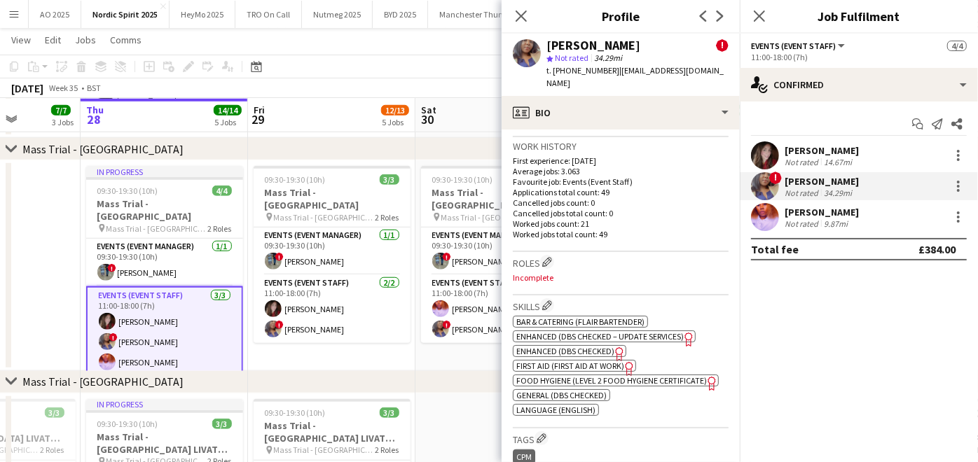
scroll to position [564, 0]
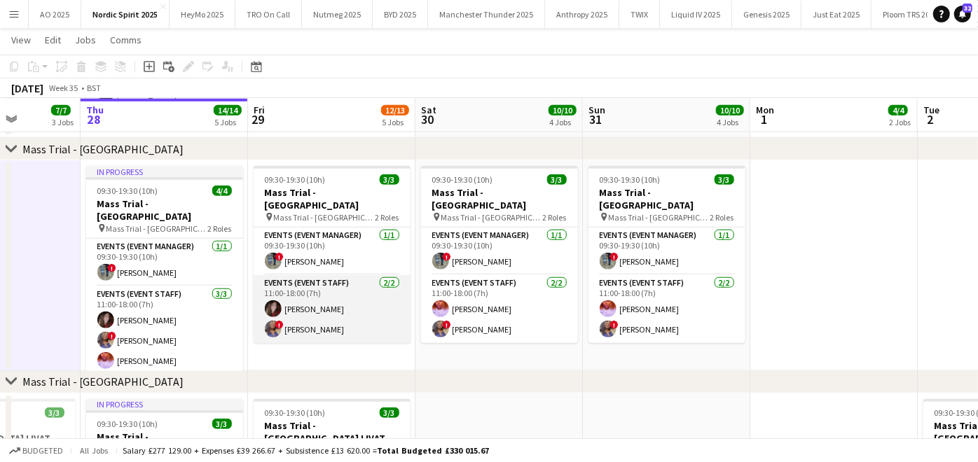
click at [347, 310] on app-card-role "Events (Event Staff) [DATE] 11:00-18:00 (7h) [PERSON_NAME] ! [PERSON_NAME]" at bounding box center [332, 309] width 157 height 68
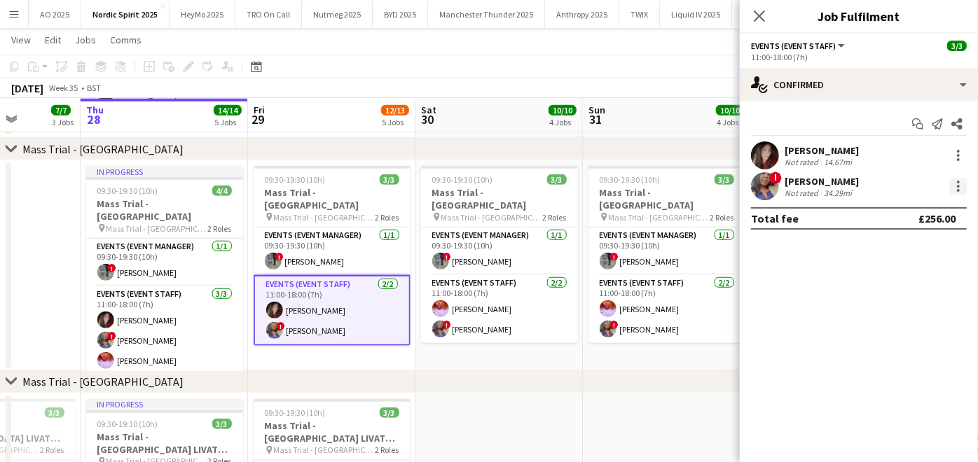
click at [952, 188] on div at bounding box center [958, 186] width 17 height 17
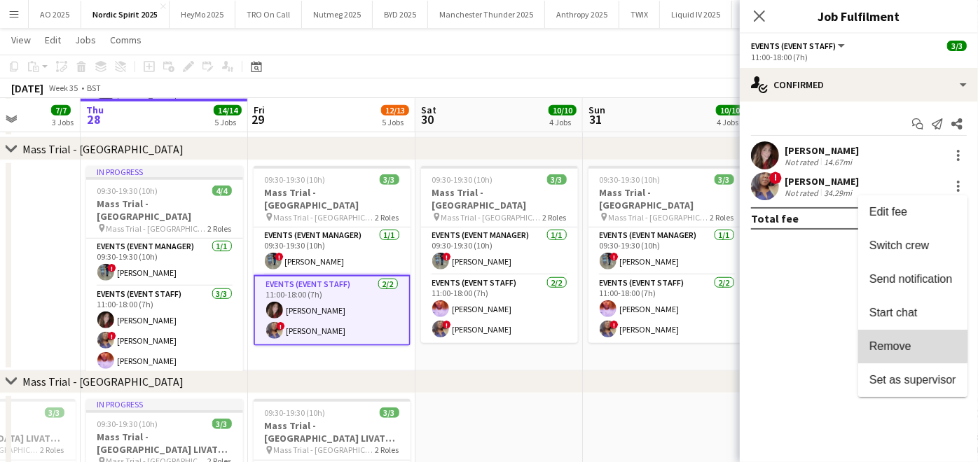
click at [882, 338] on button "Remove" at bounding box center [912, 347] width 109 height 34
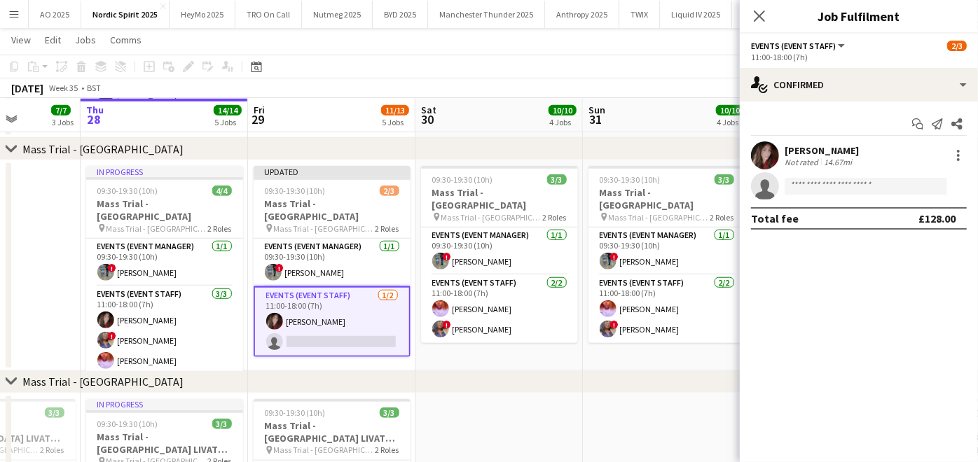
click at [575, 378] on div "chevron-right Mass Trial - [GEOGRAPHIC_DATA]" at bounding box center [489, 382] width 978 height 22
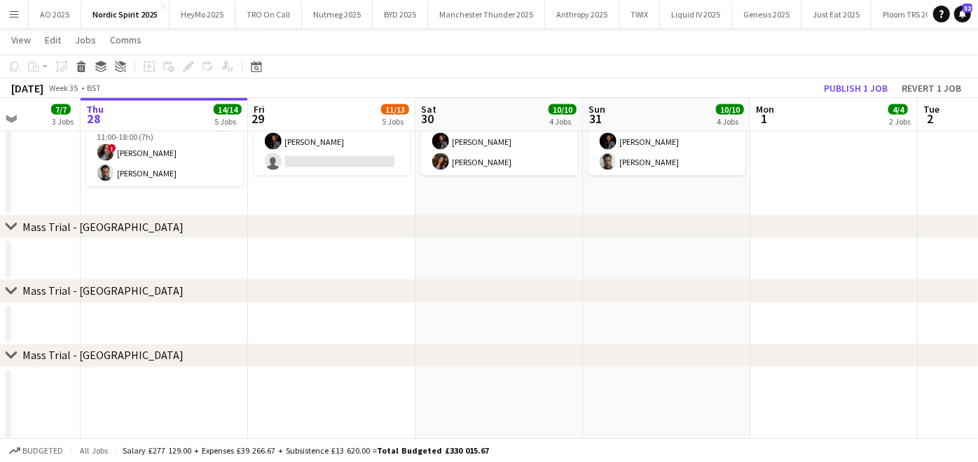
scroll to position [1199, 0]
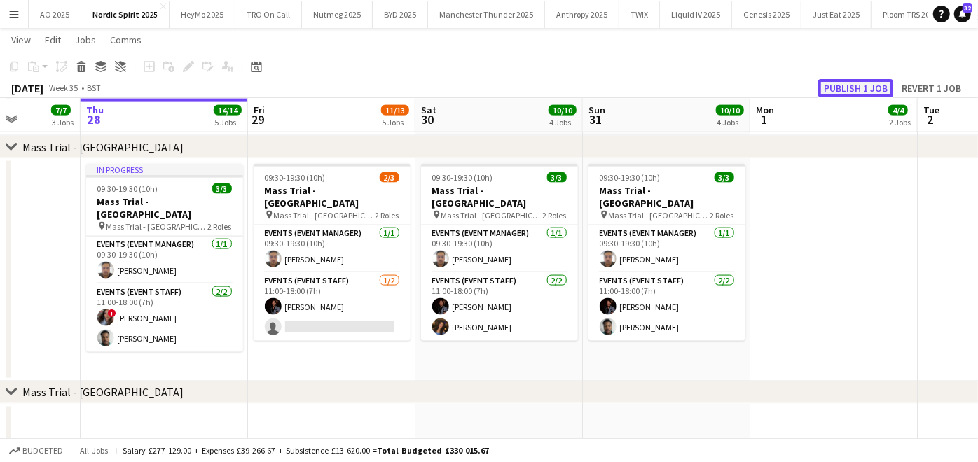
click at [847, 84] on button "Publish 1 job" at bounding box center [855, 88] width 75 height 18
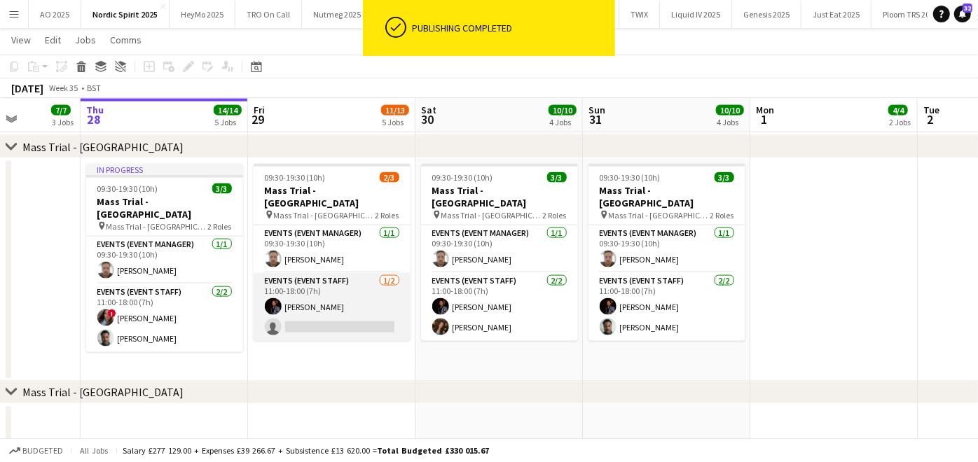
click at [354, 307] on app-card-role "Events (Event Staff) [DATE] 11:00-18:00 (7h) [PERSON_NAME] single-neutral-actio…" at bounding box center [332, 307] width 157 height 68
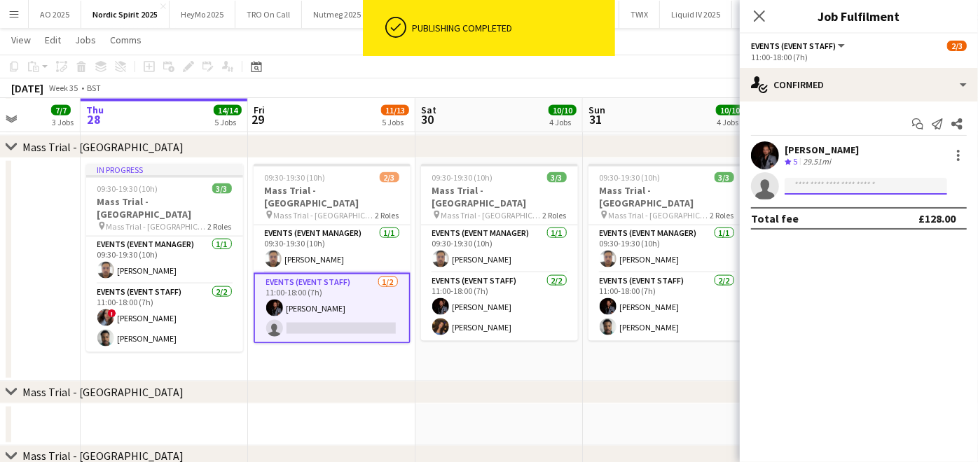
click at [814, 186] on input at bounding box center [865, 186] width 162 height 17
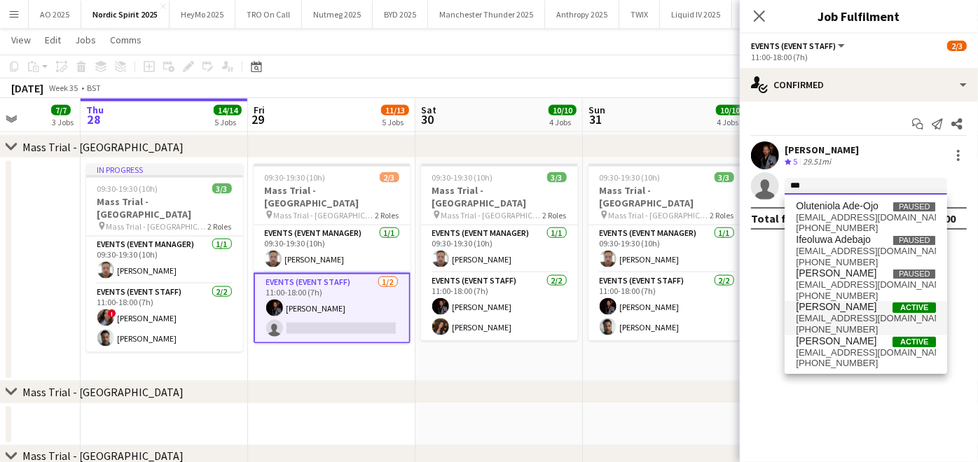
type input "***"
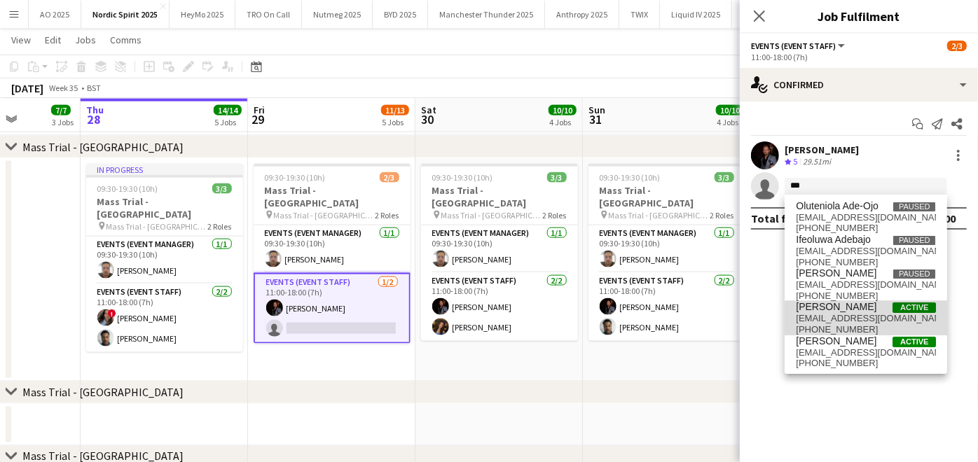
click at [832, 308] on span "[PERSON_NAME]" at bounding box center [836, 307] width 81 height 12
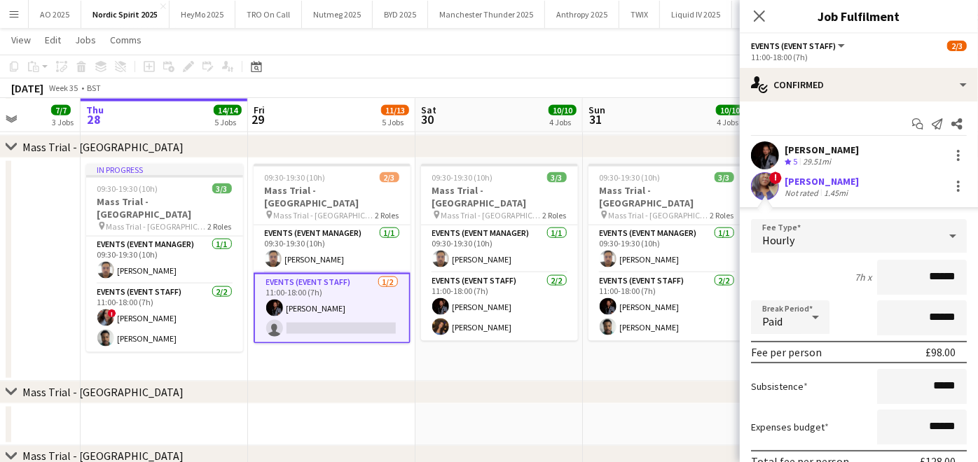
scroll to position [94, 0]
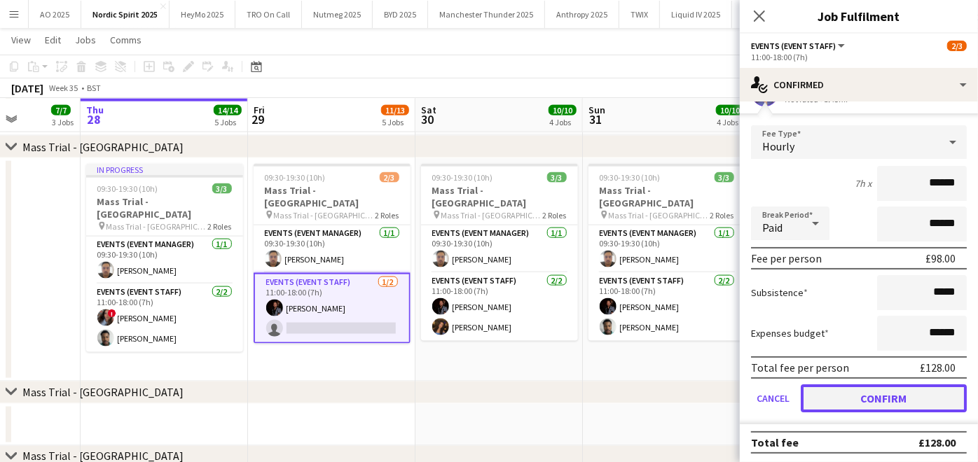
click at [842, 394] on button "Confirm" at bounding box center [883, 398] width 166 height 28
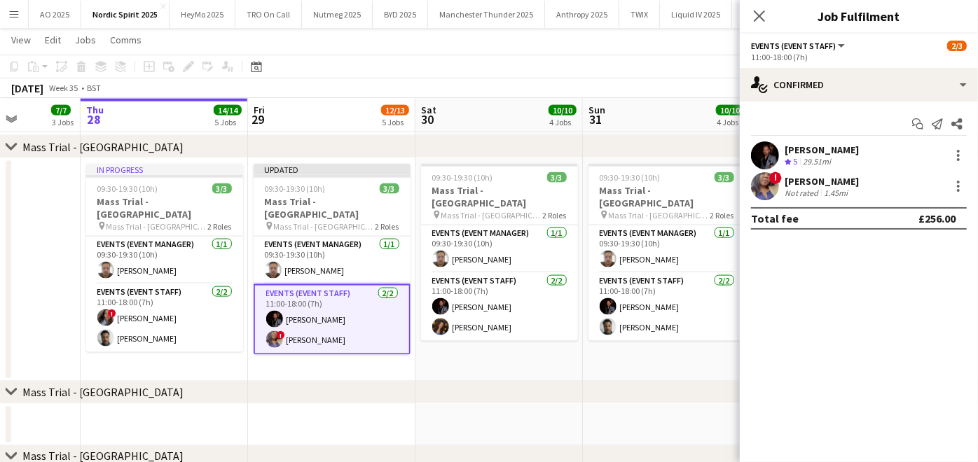
scroll to position [0, 0]
click at [581, 382] on div "chevron-right Mass Trial - [GEOGRAPHIC_DATA]" at bounding box center [489, 393] width 978 height 22
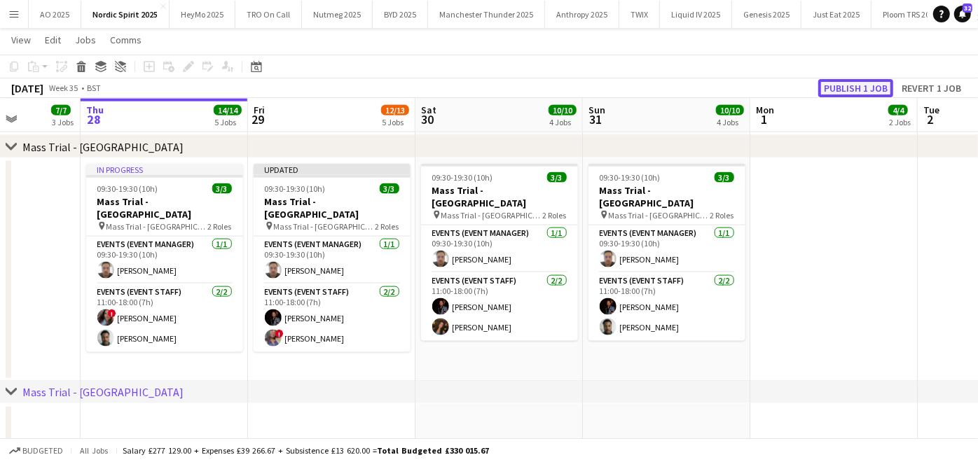
click at [846, 82] on button "Publish 1 job" at bounding box center [855, 88] width 75 height 18
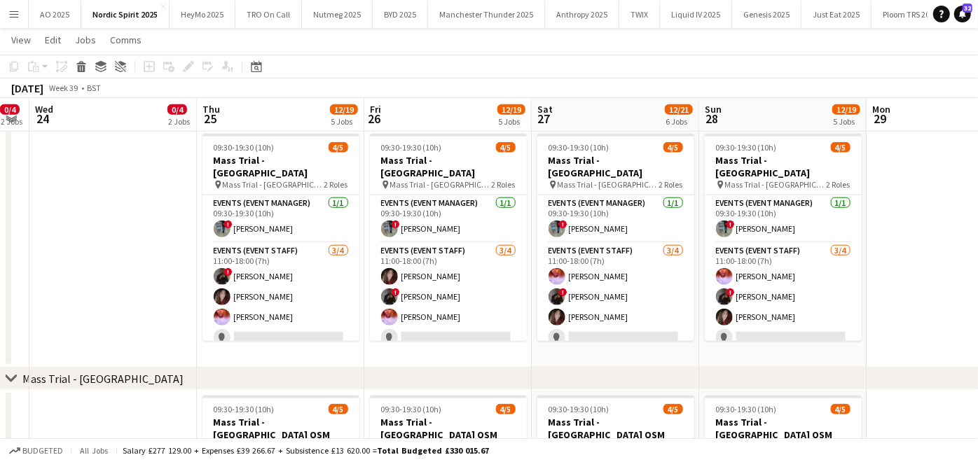
scroll to position [0, 554]
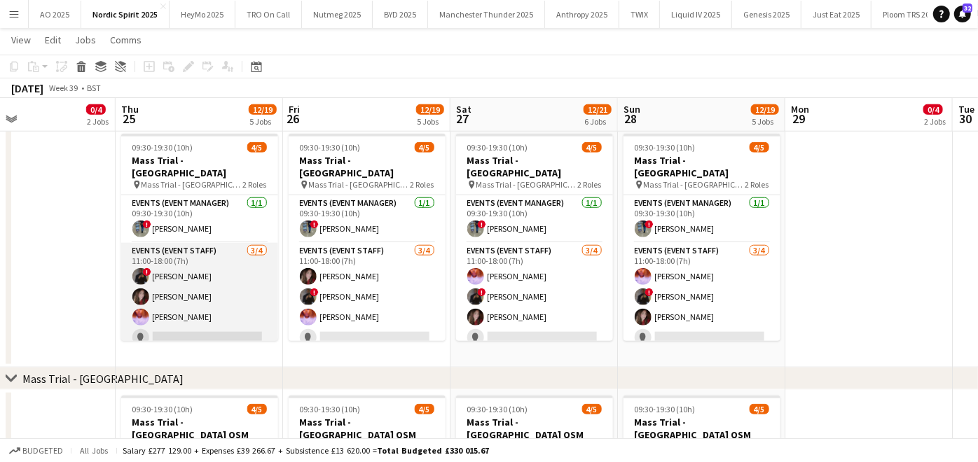
click at [208, 309] on app-card-role "Events (Event Staff) [DATE] 11:00-18:00 (7h) ! [PERSON_NAME] [PERSON_NAME] [PER…" at bounding box center [199, 297] width 157 height 109
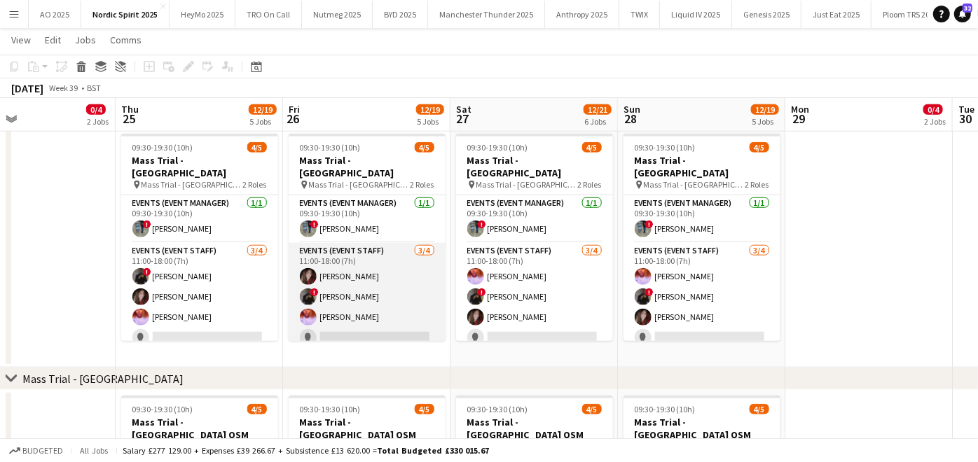
click at [392, 291] on app-card-role "Events (Event Staff) [DATE] 11:00-18:00 (7h) [PERSON_NAME] ! [PERSON_NAME] [PER…" at bounding box center [367, 297] width 157 height 109
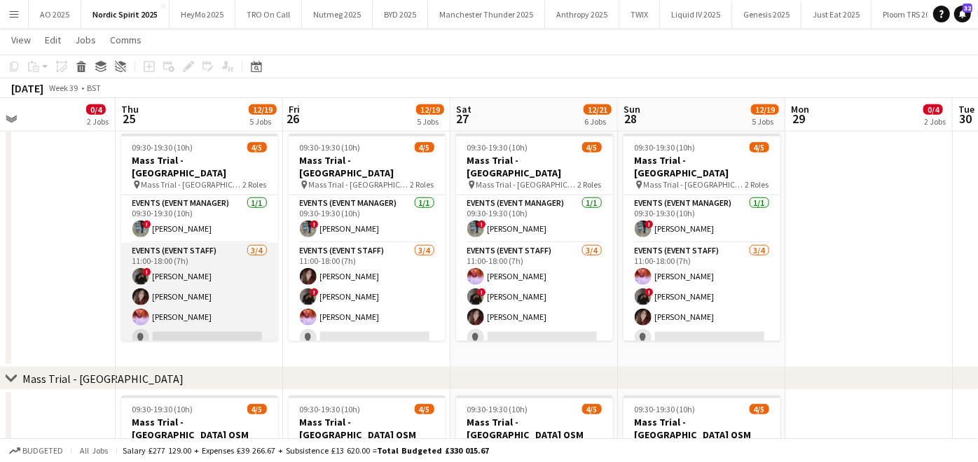
click at [186, 282] on app-card-role "Events (Event Staff) [DATE] 11:00-18:00 (7h) ! [PERSON_NAME] [PERSON_NAME] [PER…" at bounding box center [199, 297] width 157 height 109
click at [230, 292] on app-card-role "Events (Event Staff) [DATE] 11:00-18:00 (7h) ! [PERSON_NAME] [PERSON_NAME] [PER…" at bounding box center [199, 297] width 157 height 109
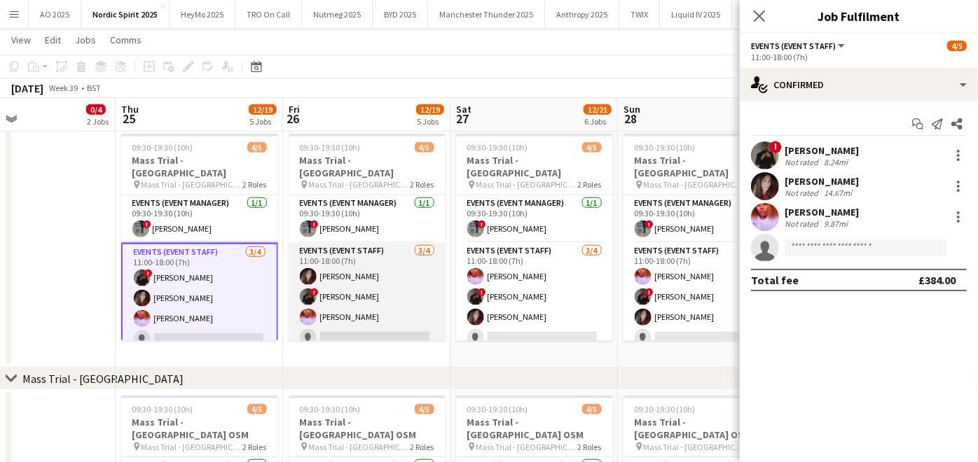
click at [332, 291] on app-card-role "Events (Event Staff) [DATE] 11:00-18:00 (7h) [PERSON_NAME] ! [PERSON_NAME] [PER…" at bounding box center [367, 297] width 157 height 109
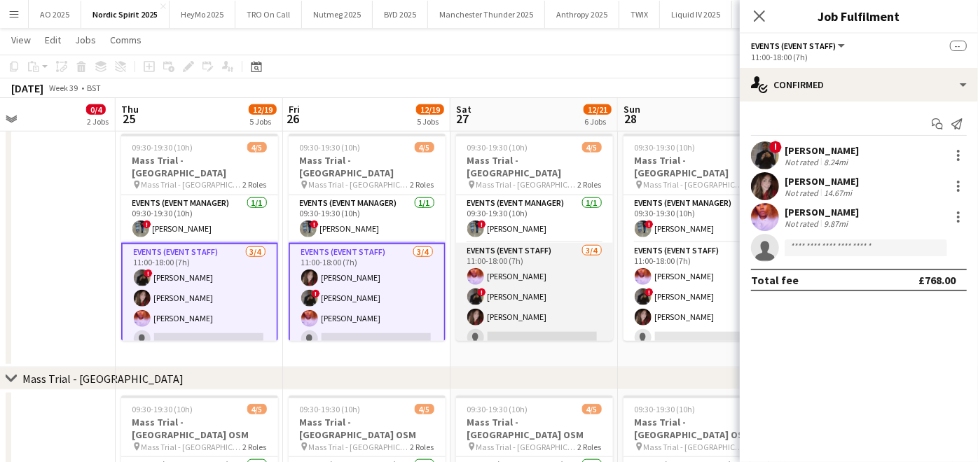
click at [507, 290] on app-card-role "Events (Event Staff) [DATE] 11:00-18:00 (7h) [PERSON_NAME] ! [PERSON_NAME] [PER…" at bounding box center [534, 297] width 157 height 109
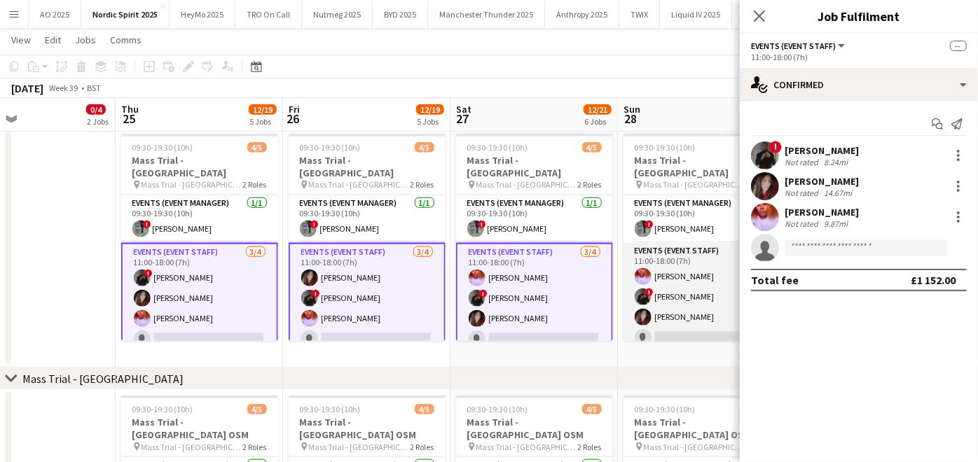
click at [658, 289] on app-card-role "Events (Event Staff) [DATE] 11:00-18:00 (7h) [PERSON_NAME] ! [PERSON_NAME] [PER…" at bounding box center [701, 297] width 157 height 109
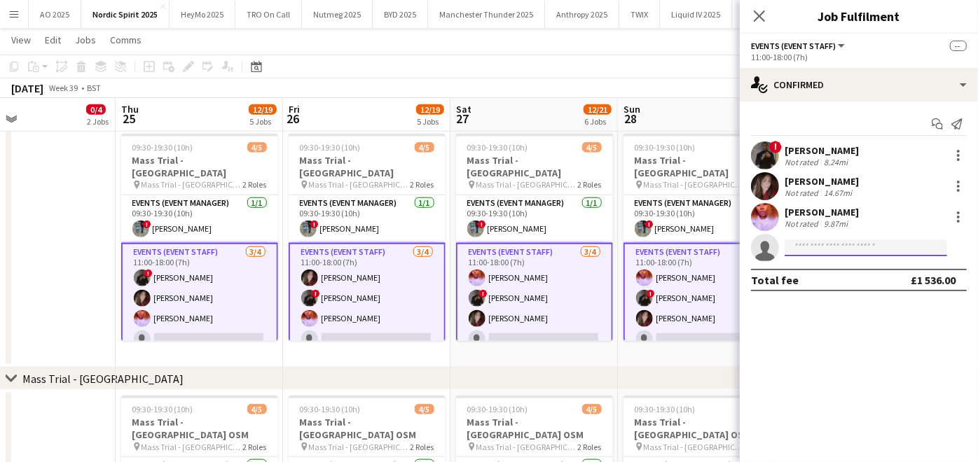
click at [828, 252] on input at bounding box center [865, 248] width 162 height 17
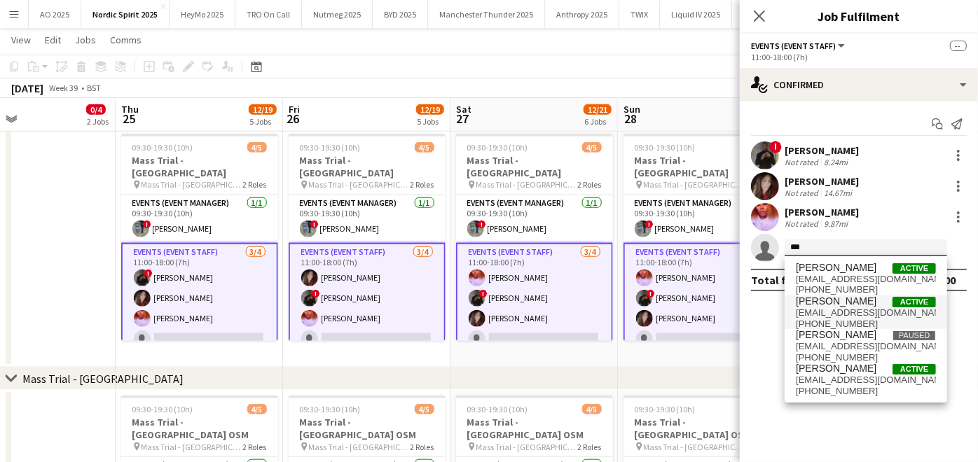
type input "***"
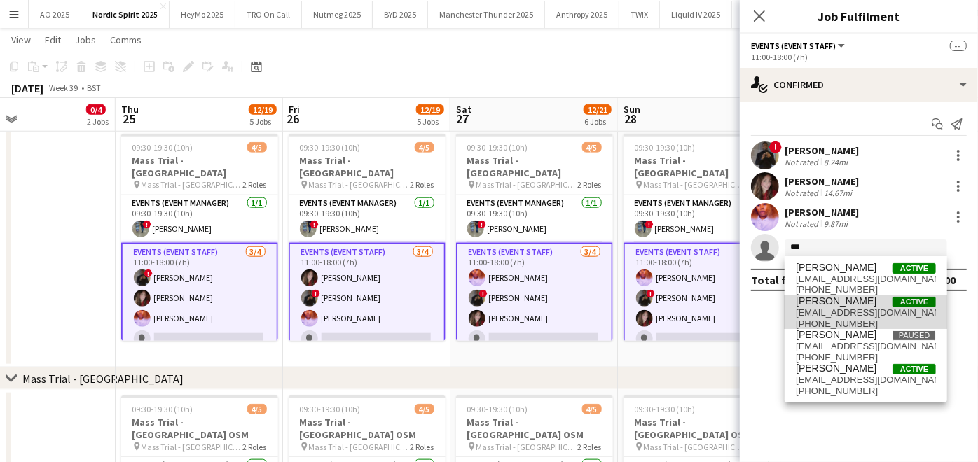
click at [822, 304] on span "[PERSON_NAME]" at bounding box center [836, 302] width 81 height 12
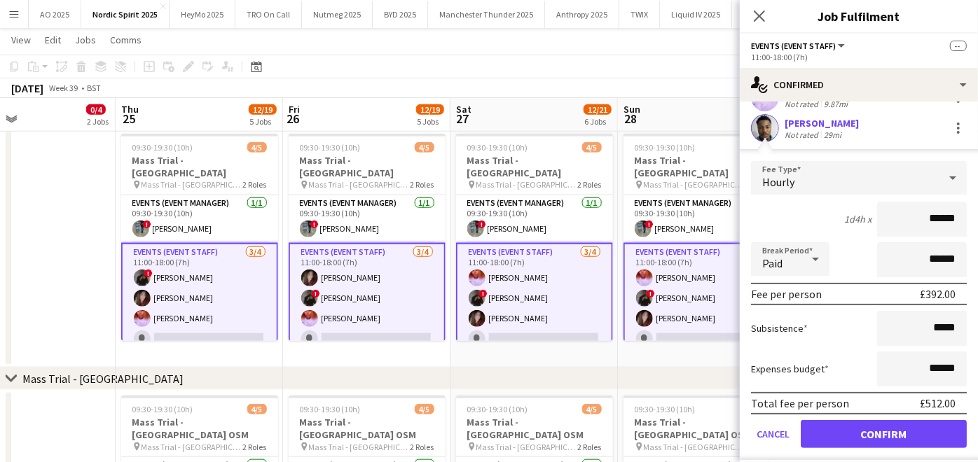
scroll to position [123, 0]
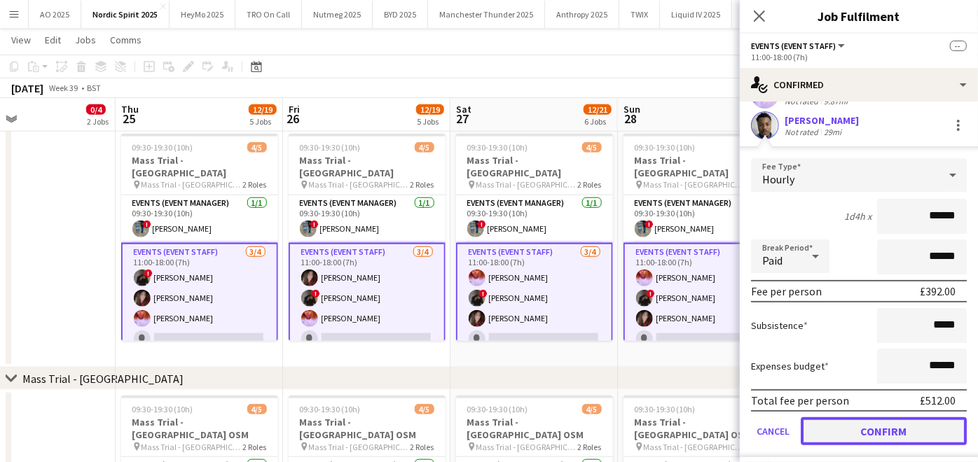
click at [833, 430] on button "Confirm" at bounding box center [883, 431] width 166 height 28
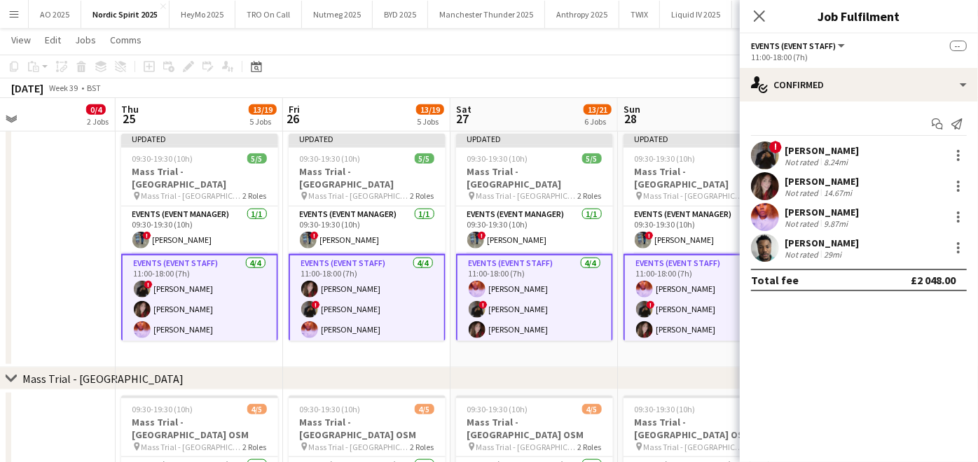
scroll to position [0, 0]
click at [681, 350] on app-date-cell "Updated 09:30-19:30 (10h) 5/5 Mass Trial - [GEOGRAPHIC_DATA] pin Mass Trial - L…" at bounding box center [701, 248] width 167 height 240
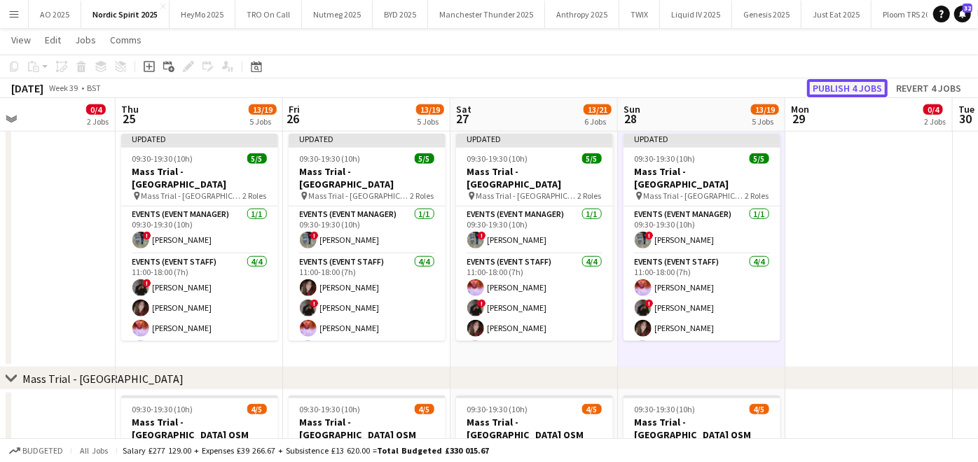
click at [831, 88] on button "Publish 4 jobs" at bounding box center [847, 88] width 81 height 18
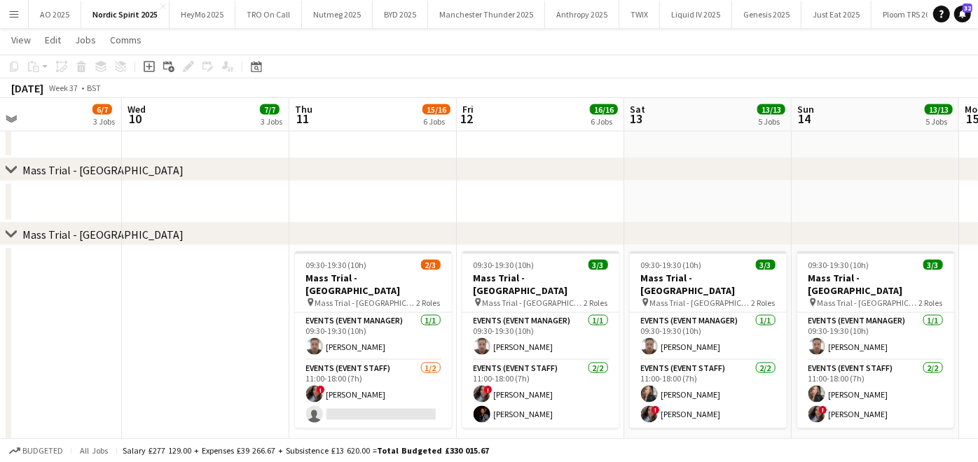
scroll to position [0, 420]
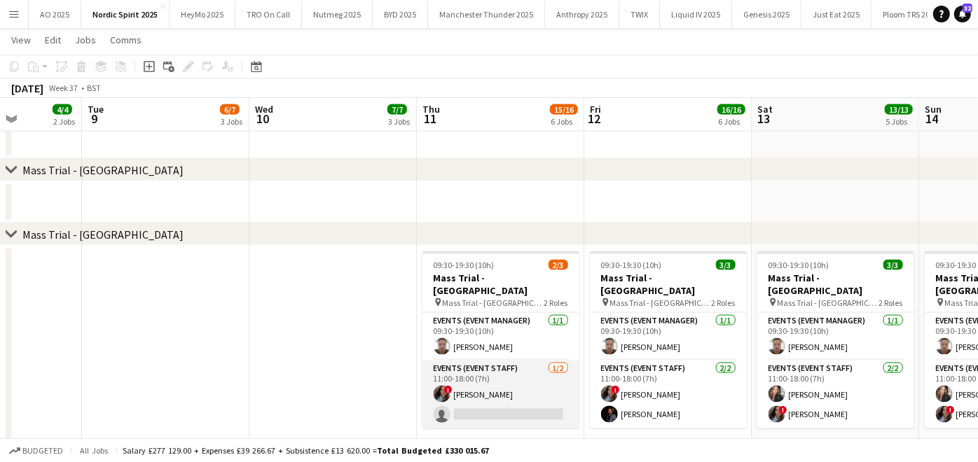
click at [474, 398] on app-card-role "Events (Event Staff) [DATE] 11:00-18:00 (7h) ! [PERSON_NAME] single-neutral-act…" at bounding box center [500, 395] width 157 height 68
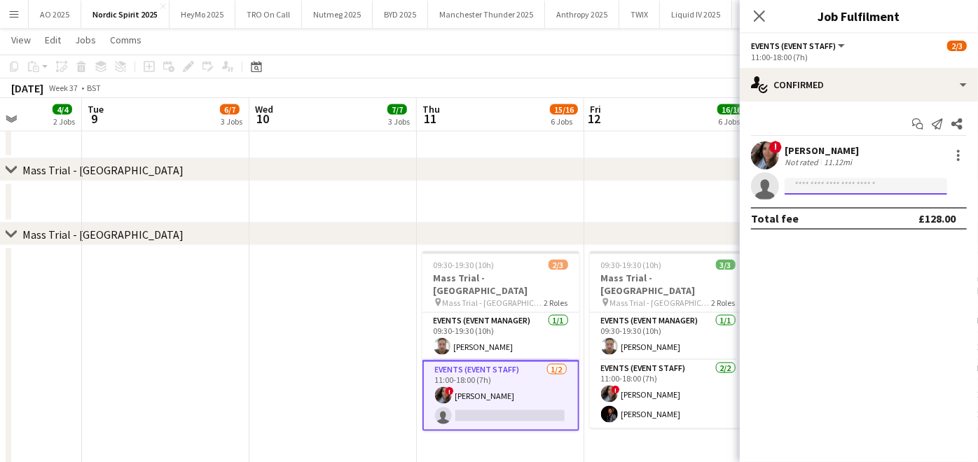
click at [826, 182] on input at bounding box center [865, 186] width 162 height 17
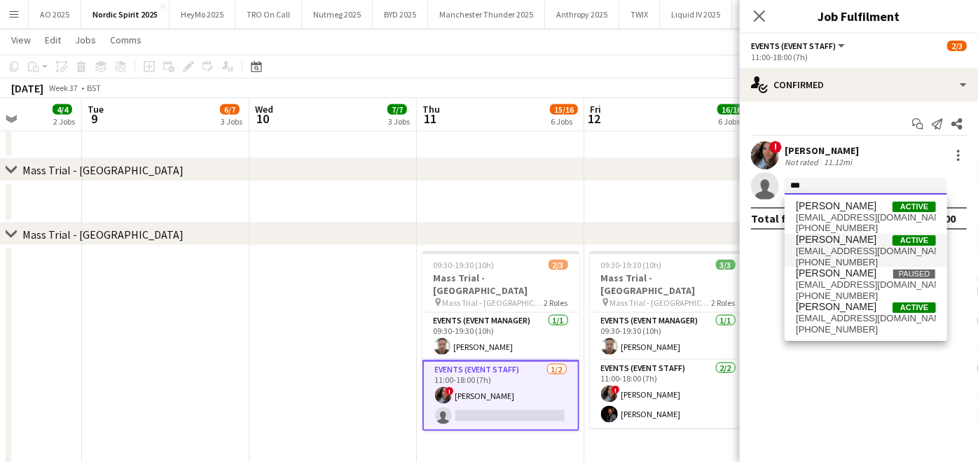
type input "***"
click at [819, 254] on span "[EMAIL_ADDRESS][DOMAIN_NAME]" at bounding box center [866, 251] width 140 height 11
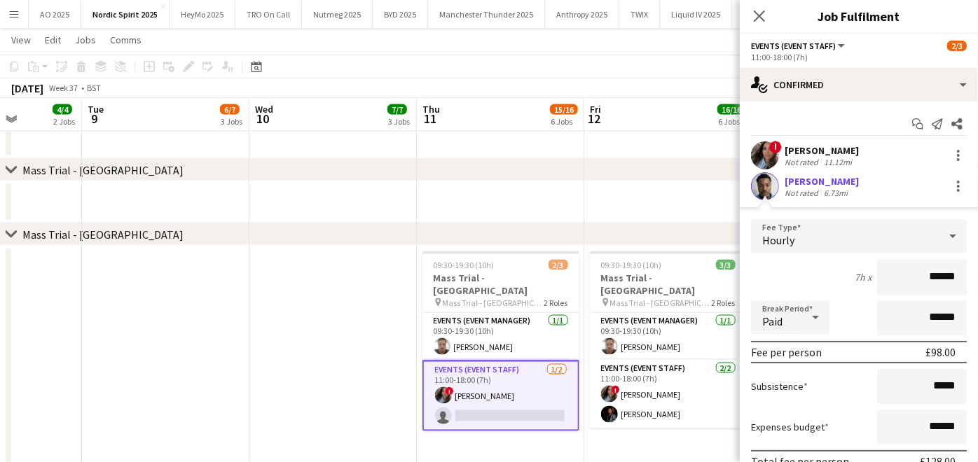
scroll to position [94, 0]
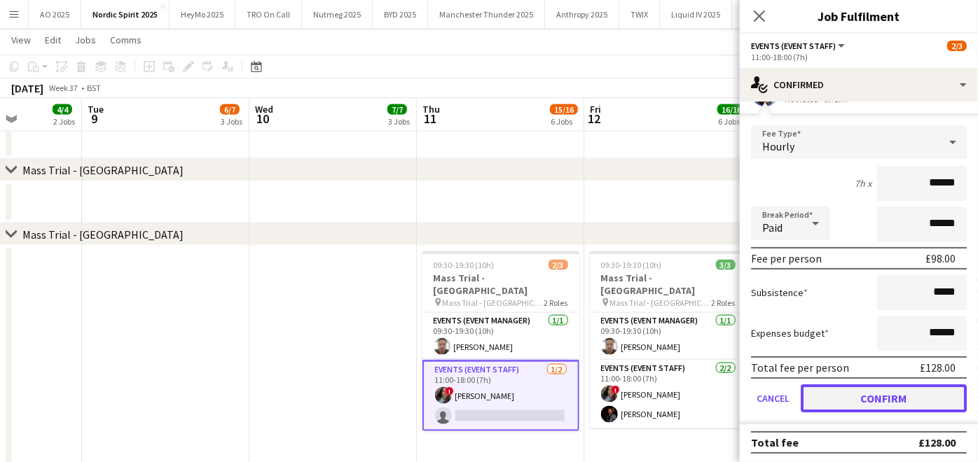
click at [838, 387] on button "Confirm" at bounding box center [883, 398] width 166 height 28
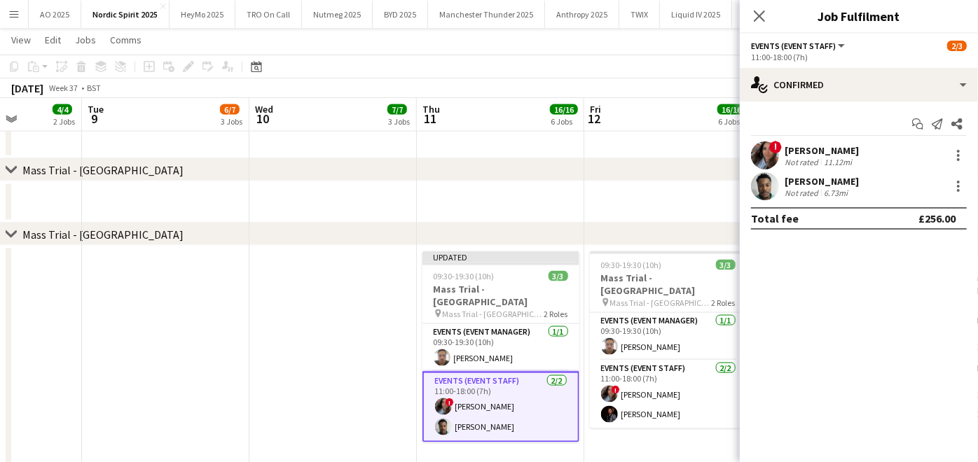
scroll to position [0, 0]
click at [380, 373] on app-date-cell at bounding box center [332, 357] width 167 height 223
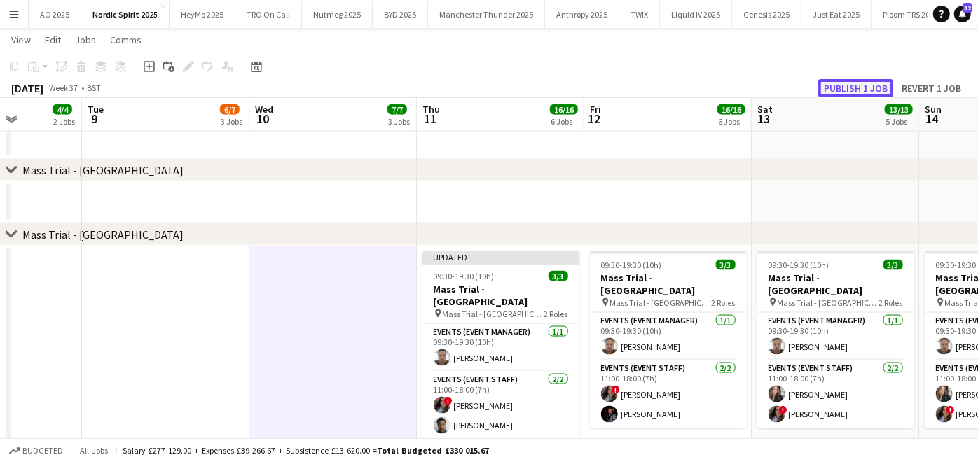
click at [860, 91] on button "Publish 1 job" at bounding box center [855, 88] width 75 height 18
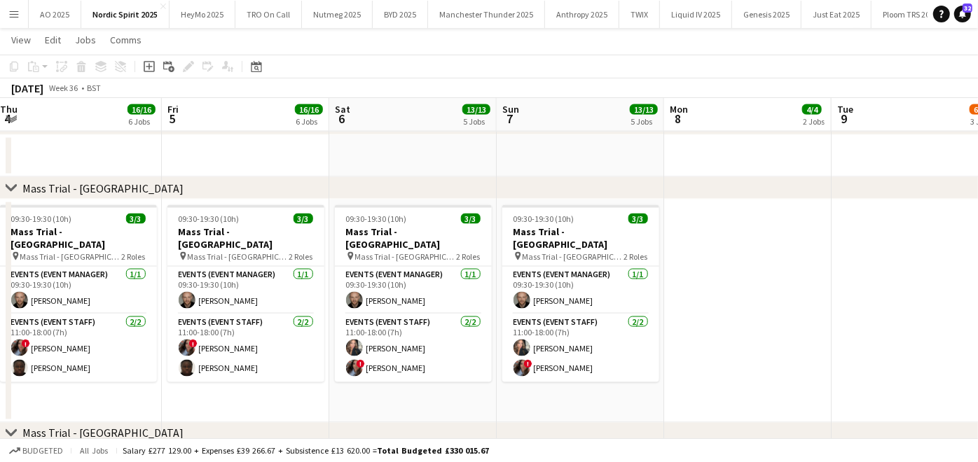
scroll to position [0, 509]
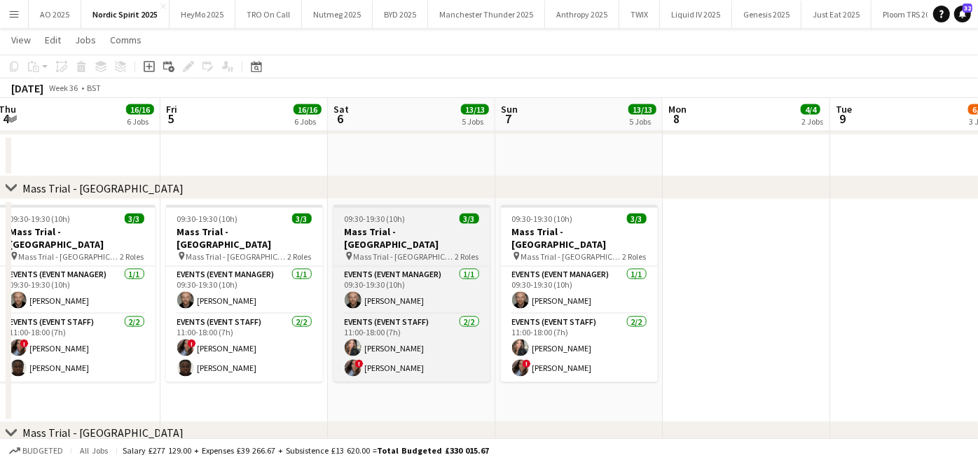
click at [387, 228] on h3 "Mass Trial - [GEOGRAPHIC_DATA]" at bounding box center [411, 237] width 157 height 25
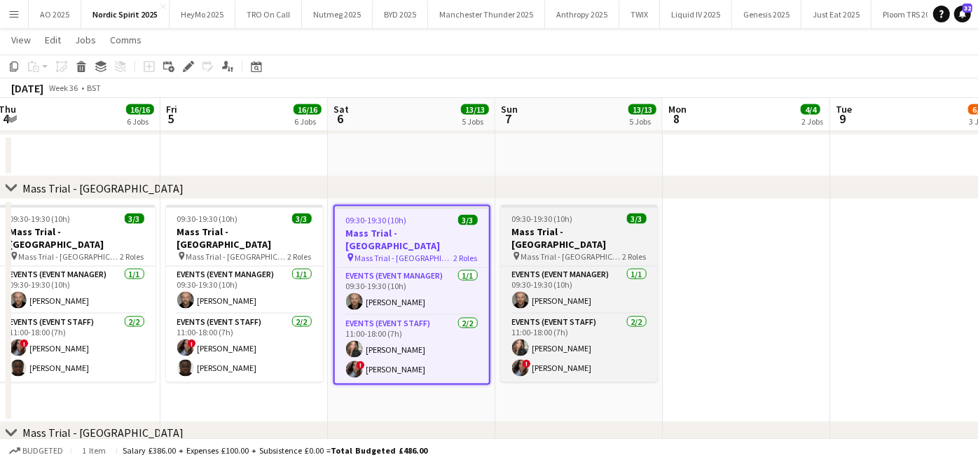
click at [546, 208] on app-job-card "09:30-19:30 (10h) 3/3 Mass Trial - [GEOGRAPHIC_DATA] pin Mass Trial - [GEOGRAPH…" at bounding box center [579, 293] width 157 height 177
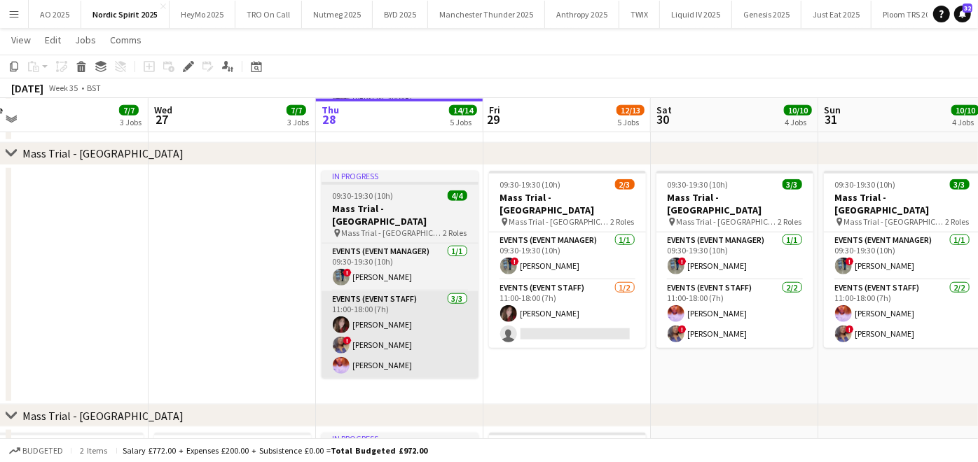
scroll to position [786, 0]
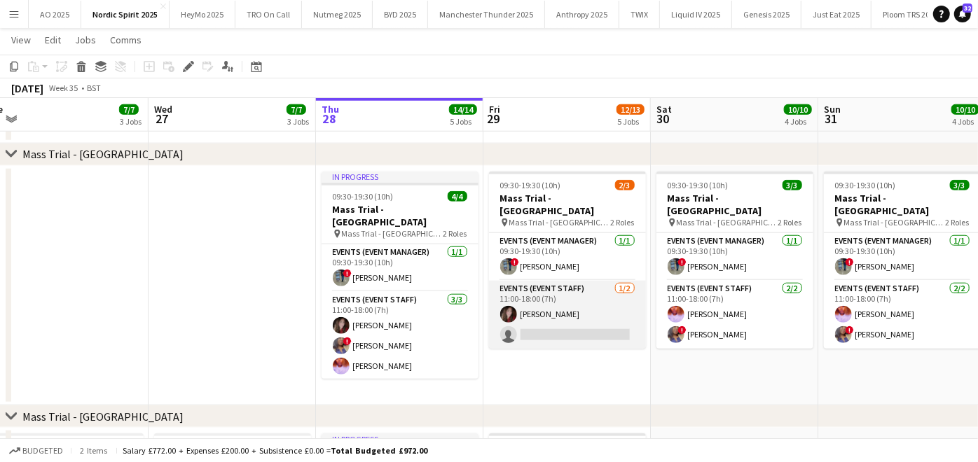
click at [517, 306] on app-card-role "Events (Event Staff) [DATE] 11:00-18:00 (7h) [PERSON_NAME] single-neutral-actio…" at bounding box center [567, 315] width 157 height 68
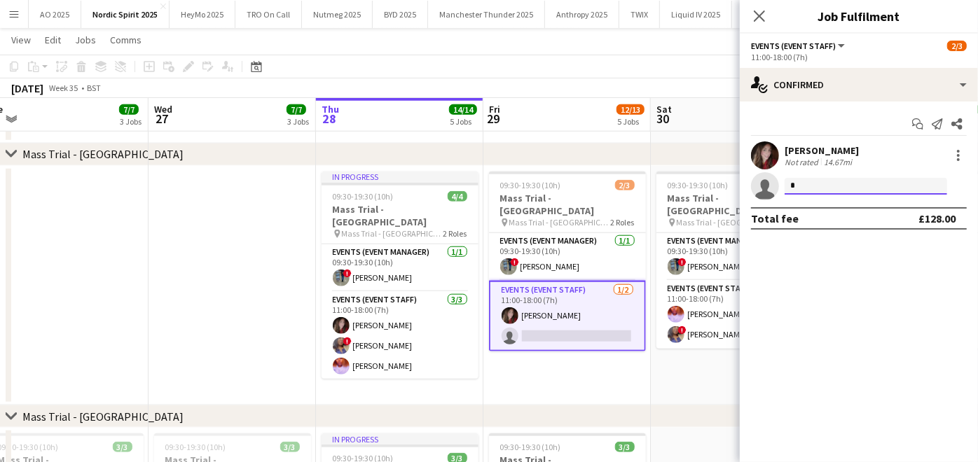
click at [887, 187] on input "*" at bounding box center [865, 186] width 162 height 17
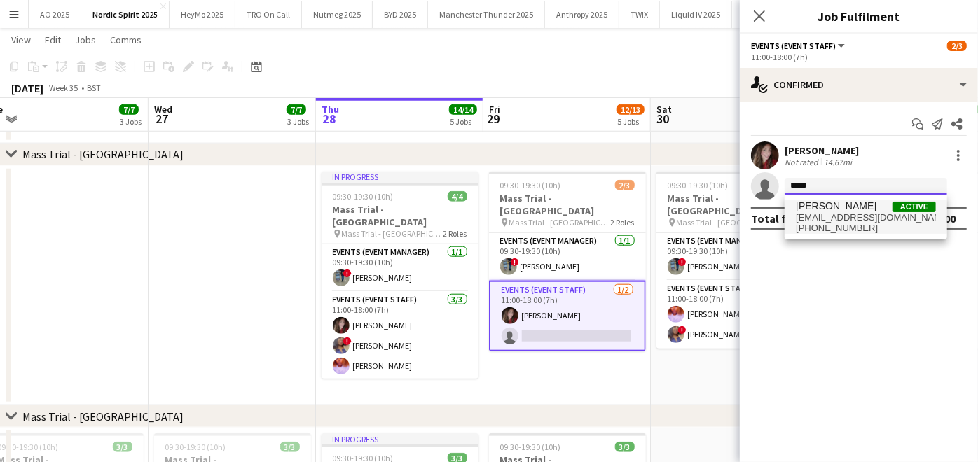
type input "*****"
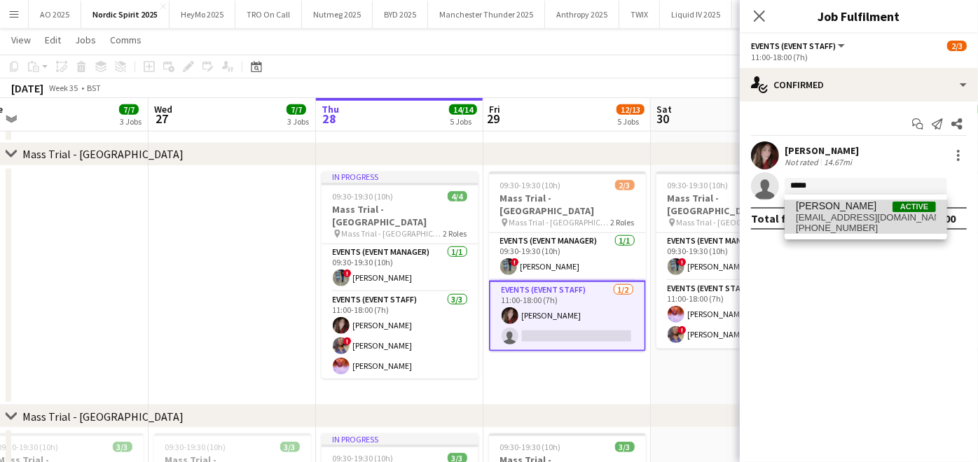
click at [854, 201] on span "[PERSON_NAME]" at bounding box center [836, 206] width 81 height 12
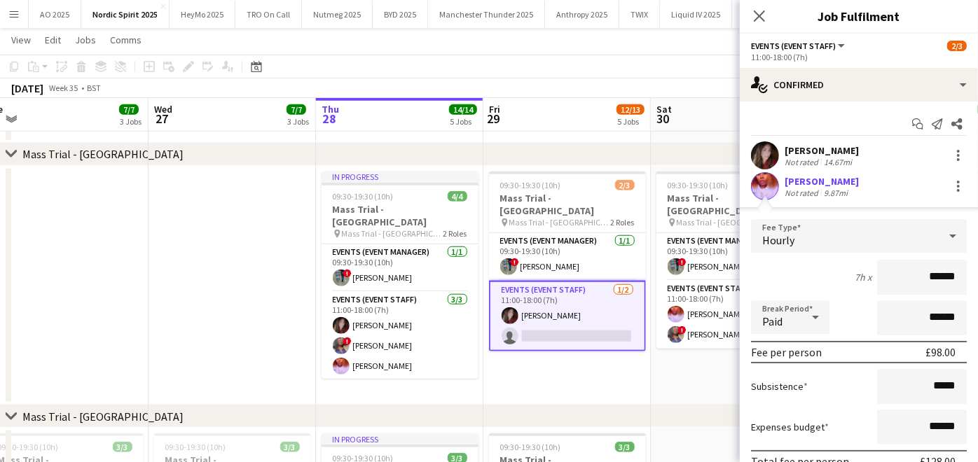
scroll to position [94, 0]
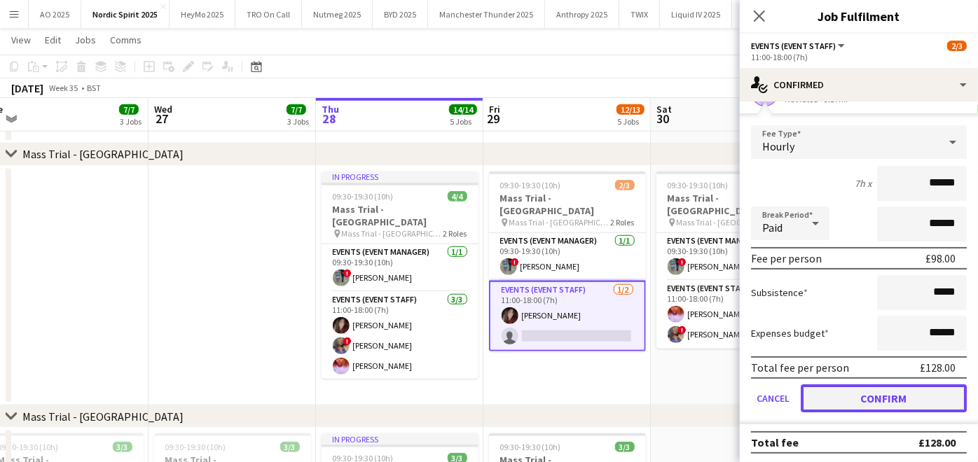
click at [838, 388] on button "Confirm" at bounding box center [883, 398] width 166 height 28
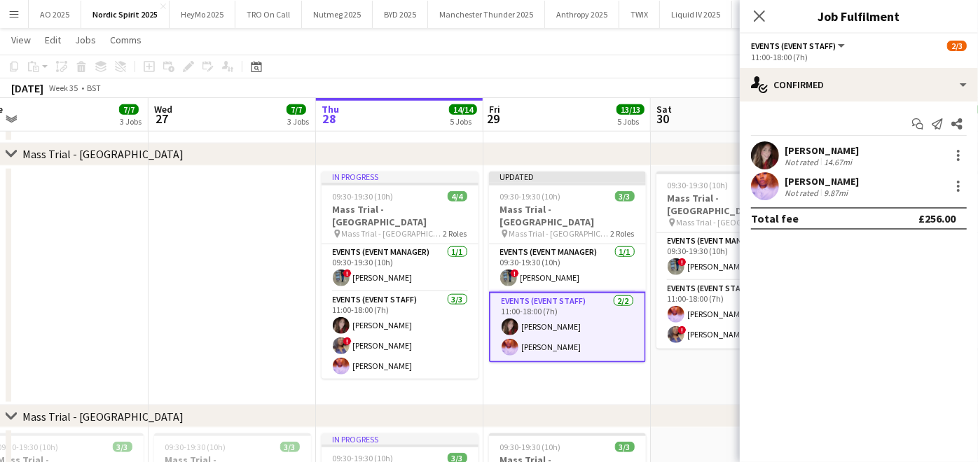
scroll to position [0, 0]
click at [669, 388] on app-date-cell "09:30-19:30 (10h) 3/3 Mass Trial - [GEOGRAPHIC_DATA] pin Mass Trial - Leeds 2 R…" at bounding box center [734, 286] width 167 height 240
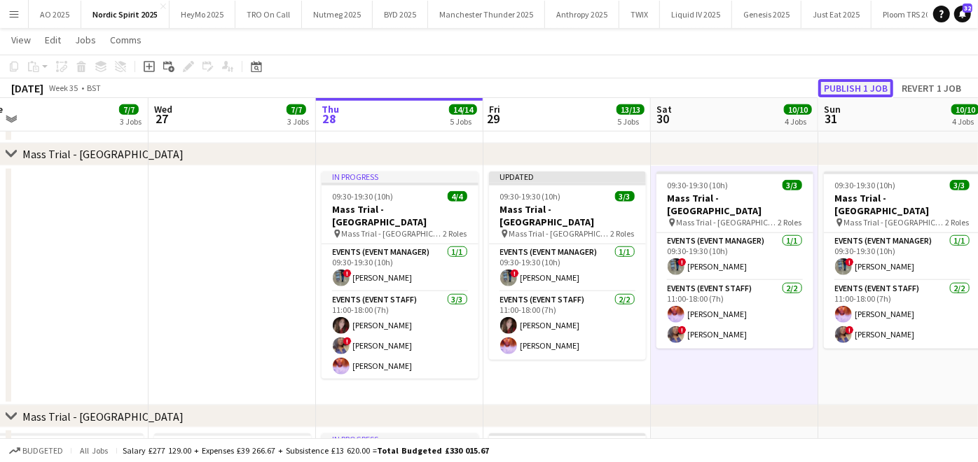
click at [872, 85] on button "Publish 1 job" at bounding box center [855, 88] width 75 height 18
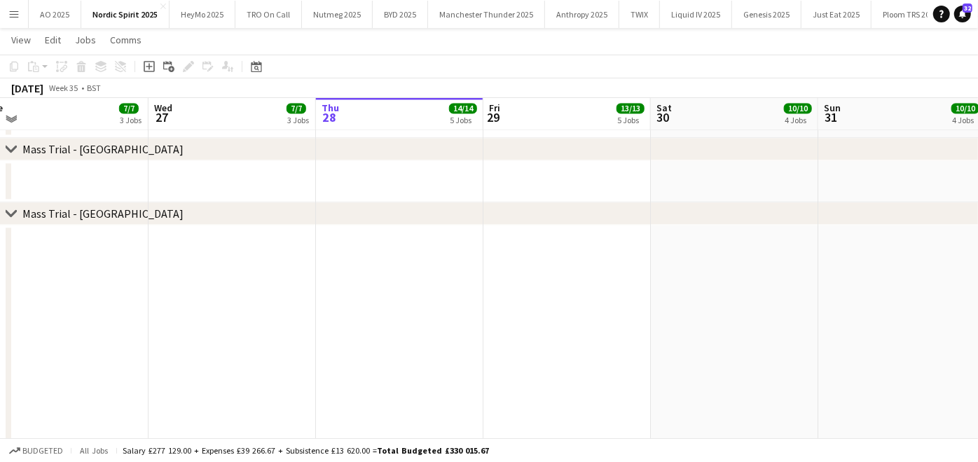
scroll to position [1707, 0]
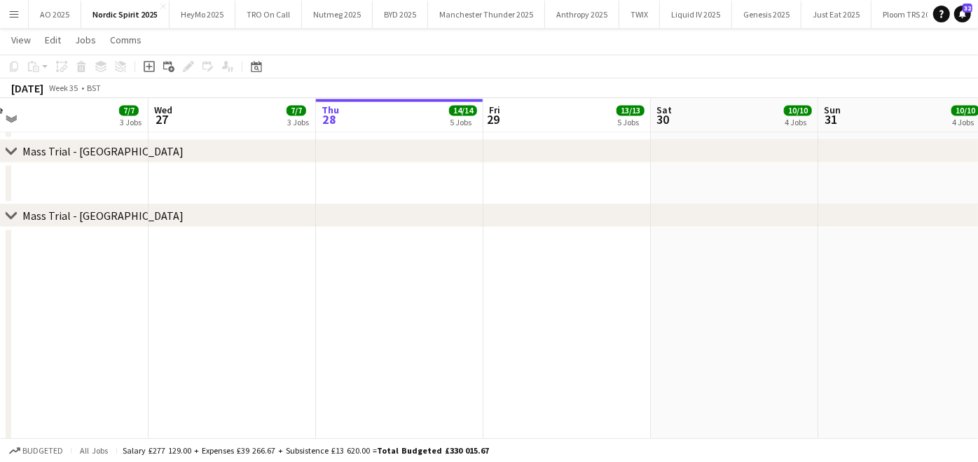
click at [444, 301] on app-date-cell at bounding box center [399, 347] width 167 height 241
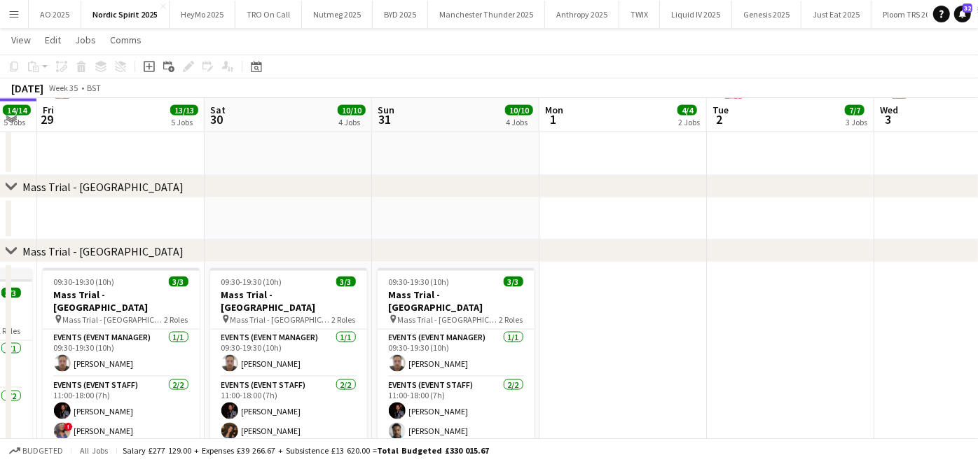
scroll to position [1280, 0]
click at [386, 19] on button "BYD 2025 Close" at bounding box center [400, 14] width 55 height 27
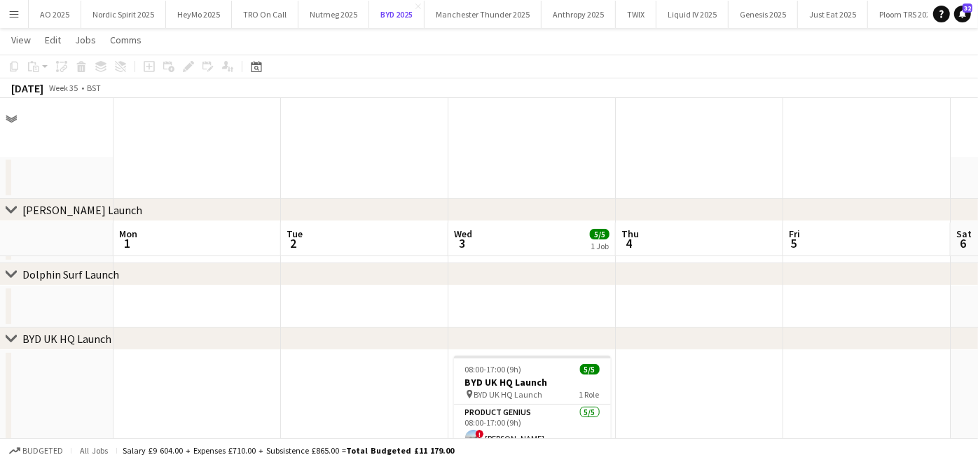
scroll to position [124, 0]
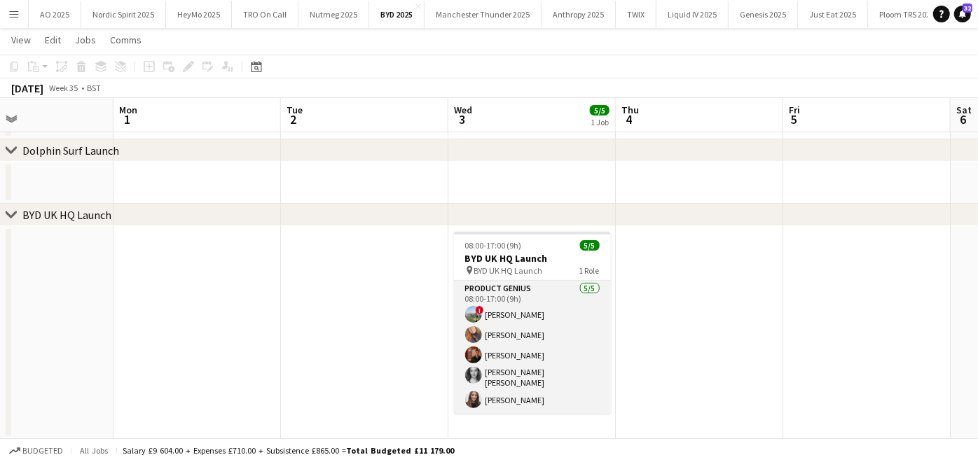
click at [510, 355] on app-card-role "Product Genius [DATE] 08:00-17:00 (9h) ! [PERSON_NAME] [PERSON_NAME] [PERSON_NA…" at bounding box center [532, 347] width 157 height 133
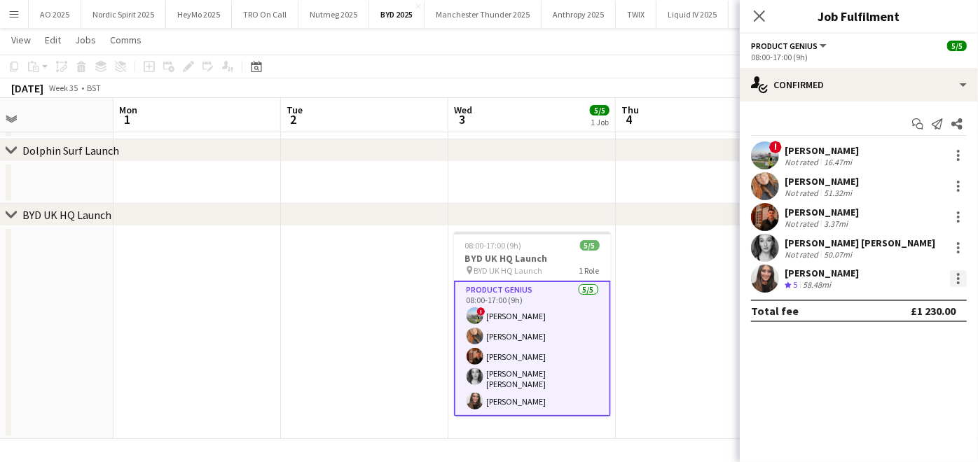
click at [959, 280] on div at bounding box center [958, 278] width 17 height 17
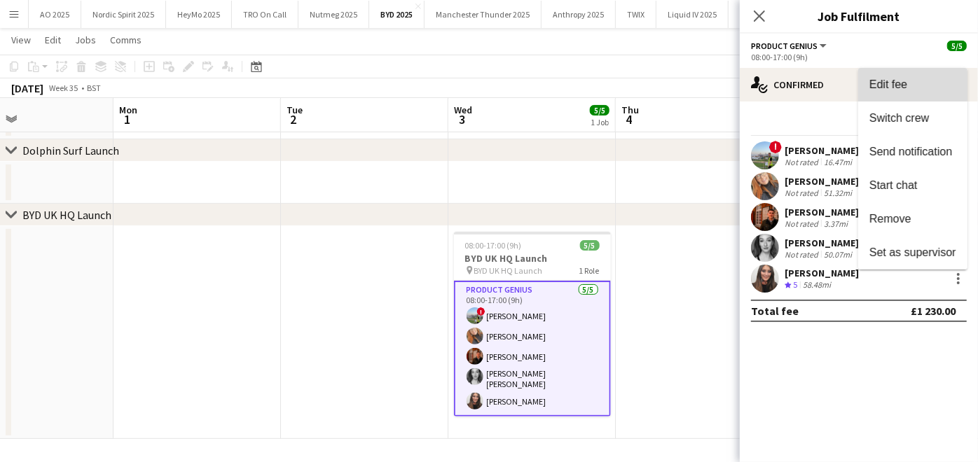
click at [890, 83] on span "Edit fee" at bounding box center [888, 84] width 38 height 12
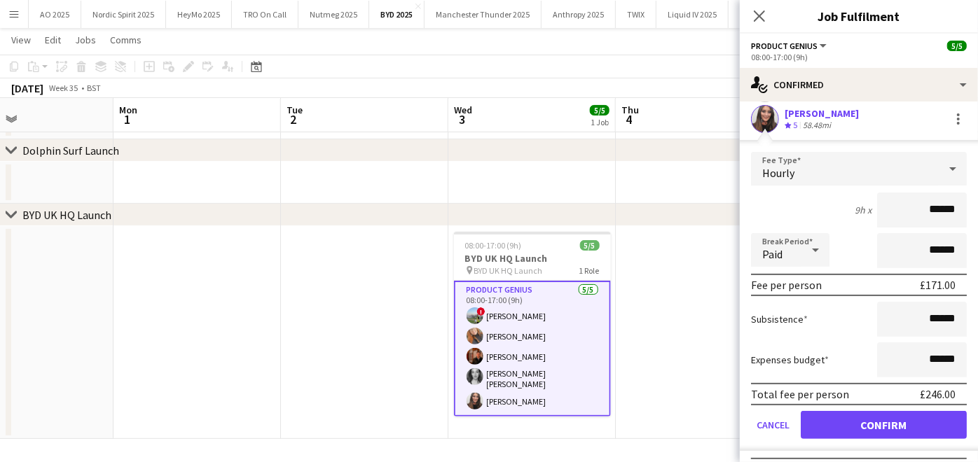
scroll to position [160, 0]
click at [924, 359] on input "******" at bounding box center [922, 359] width 90 height 35
type input "**"
type input "***"
click at [817, 326] on div "Subsistence ******" at bounding box center [859, 319] width 216 height 35
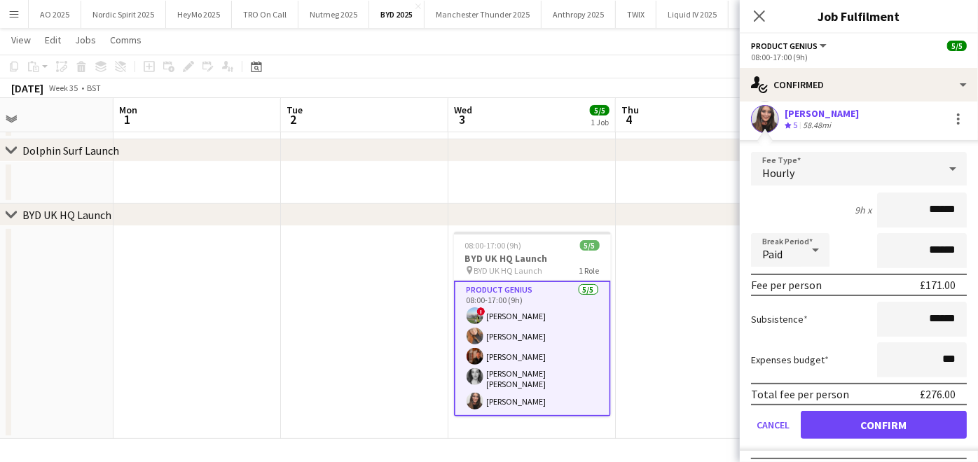
click at [209, 270] on app-date-cell at bounding box center [196, 332] width 167 height 213
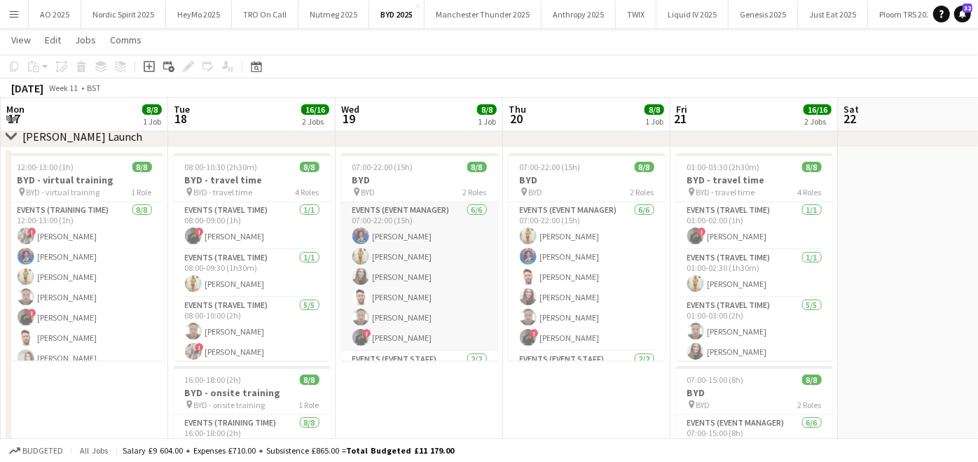
scroll to position [57, 0]
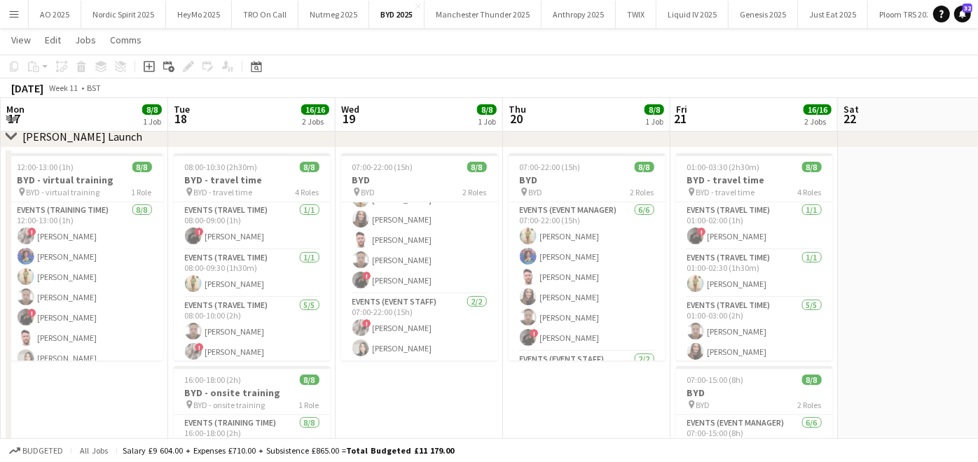
click at [19, 11] on app-icon "Menu" at bounding box center [13, 13] width 11 height 11
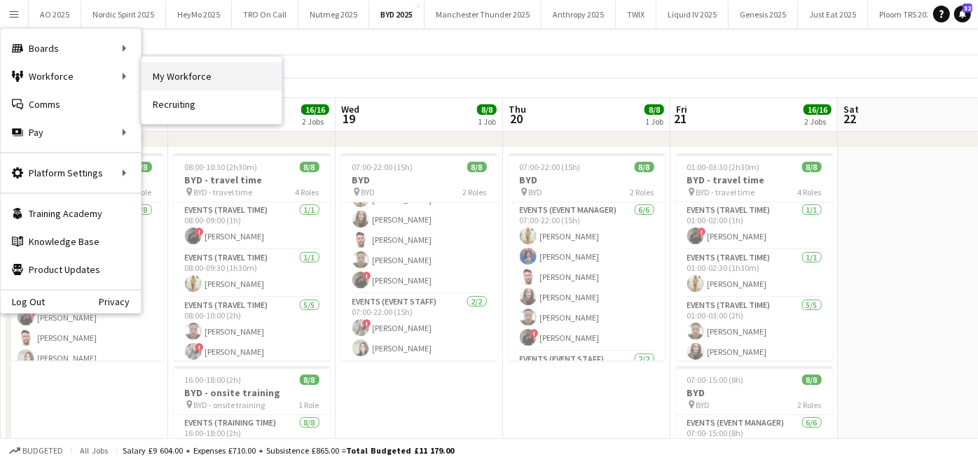
click at [160, 73] on link "My Workforce" at bounding box center [211, 76] width 140 height 28
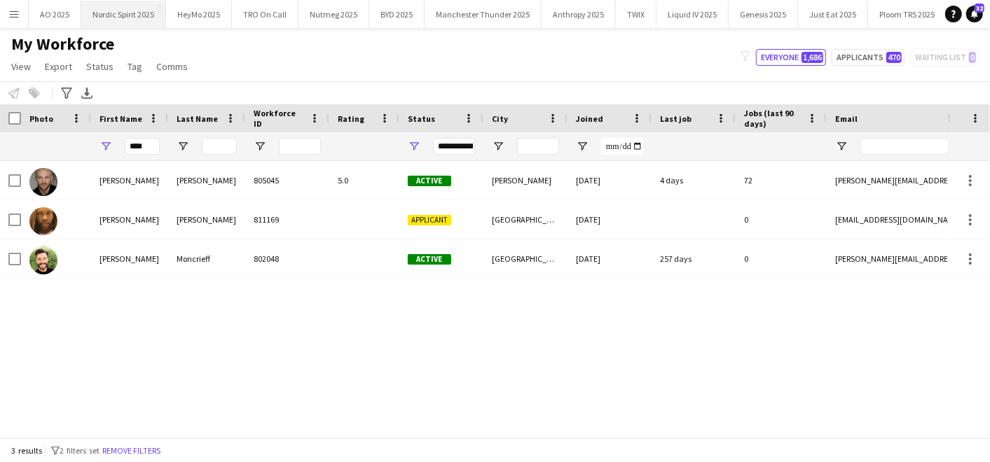
click at [104, 18] on button "Nordic Spirit 2025 Close" at bounding box center [123, 14] width 85 height 27
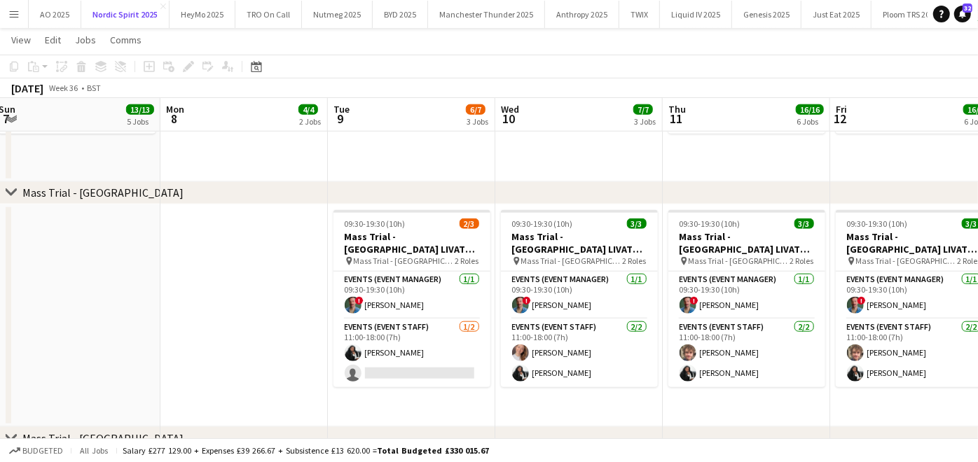
scroll to position [0, 478]
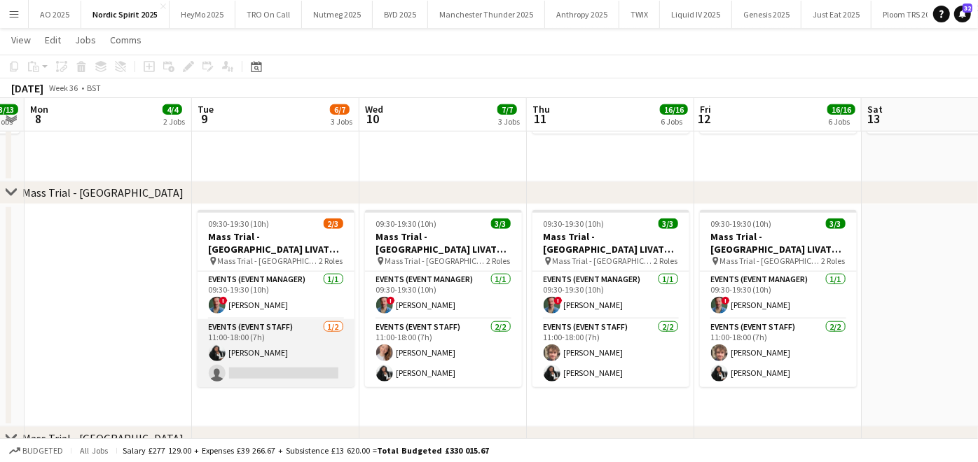
click at [270, 377] on app-card-role "Events (Event Staff) [DATE] 11:00-18:00 (7h) [PERSON_NAME] single-neutral-actio…" at bounding box center [275, 353] width 157 height 68
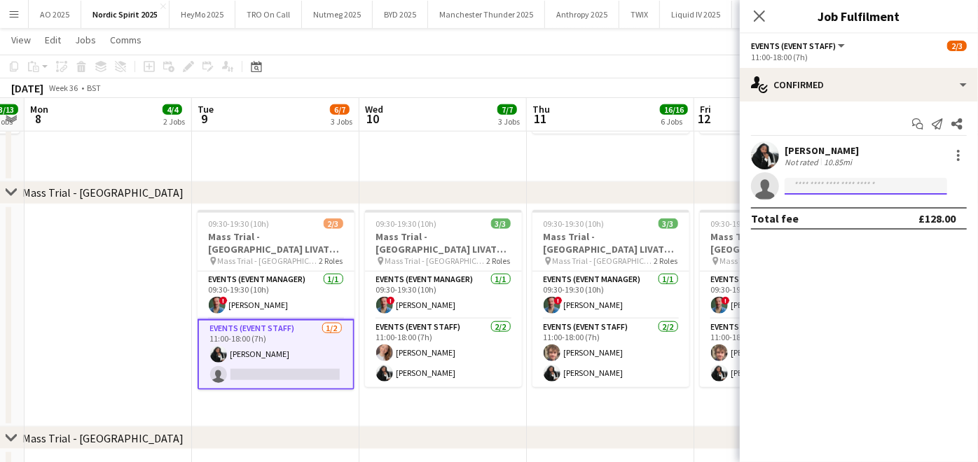
click at [808, 183] on input at bounding box center [865, 186] width 162 height 17
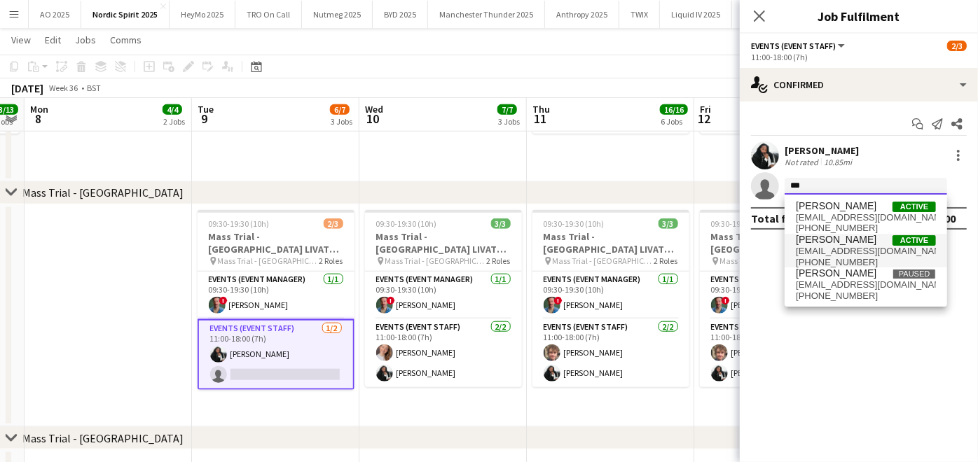
type input "***"
click at [806, 244] on span "[PERSON_NAME]" at bounding box center [836, 240] width 81 height 12
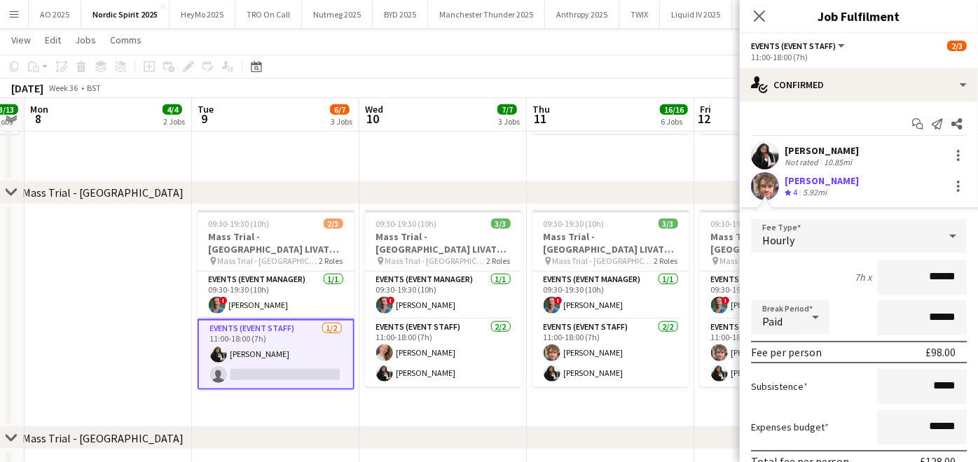
scroll to position [94, 0]
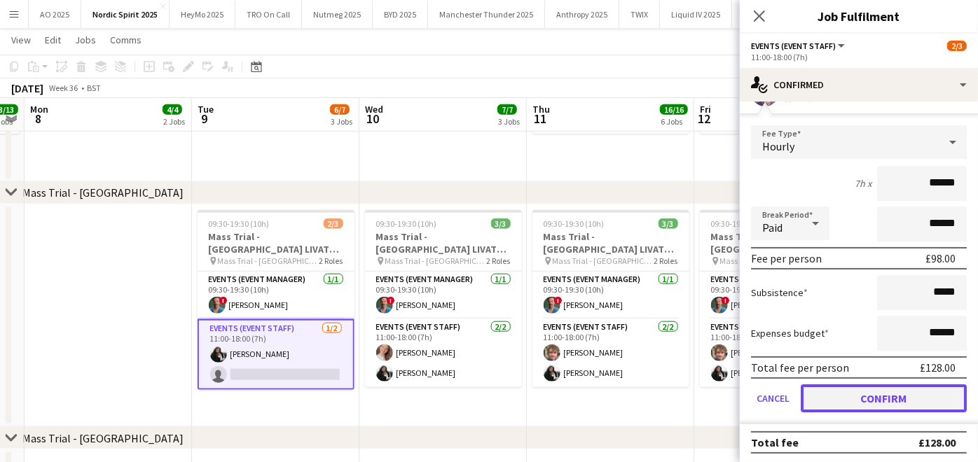
click at [850, 404] on button "Confirm" at bounding box center [883, 398] width 166 height 28
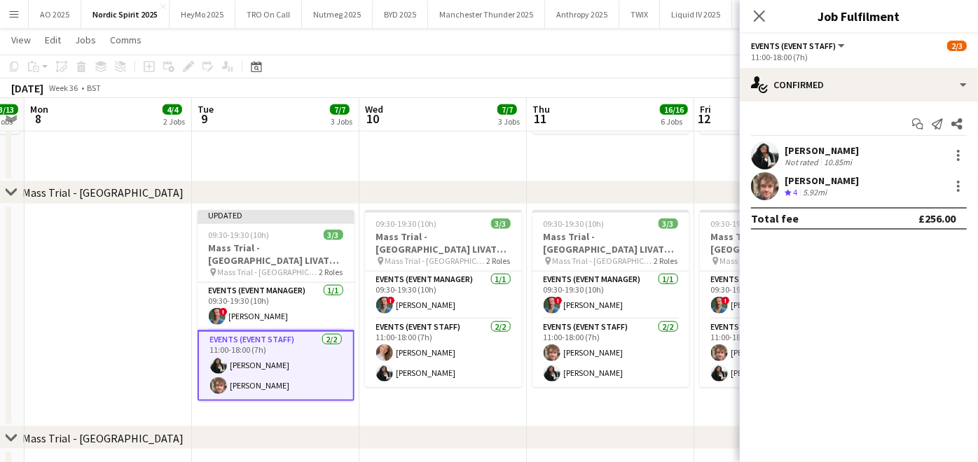
scroll to position [0, 0]
click at [667, 427] on div "chevron-right Mass Trial - [GEOGRAPHIC_DATA]" at bounding box center [489, 438] width 978 height 22
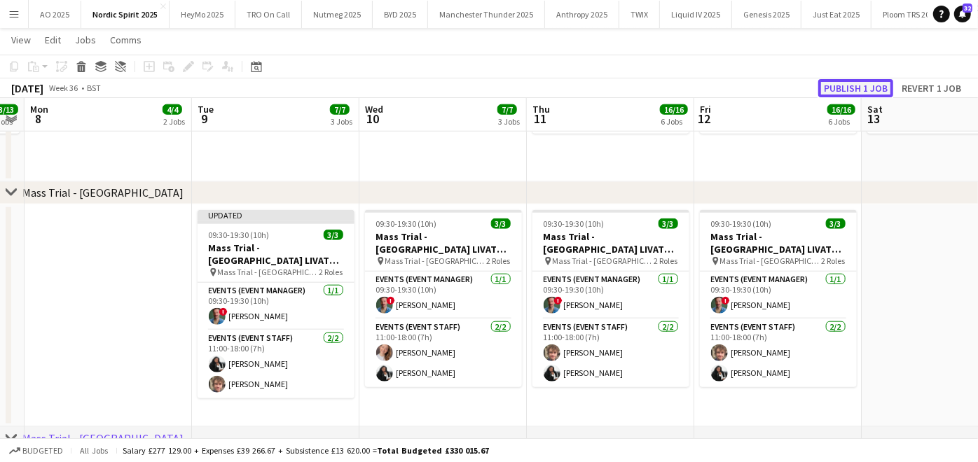
click at [850, 83] on button "Publish 1 job" at bounding box center [855, 88] width 75 height 18
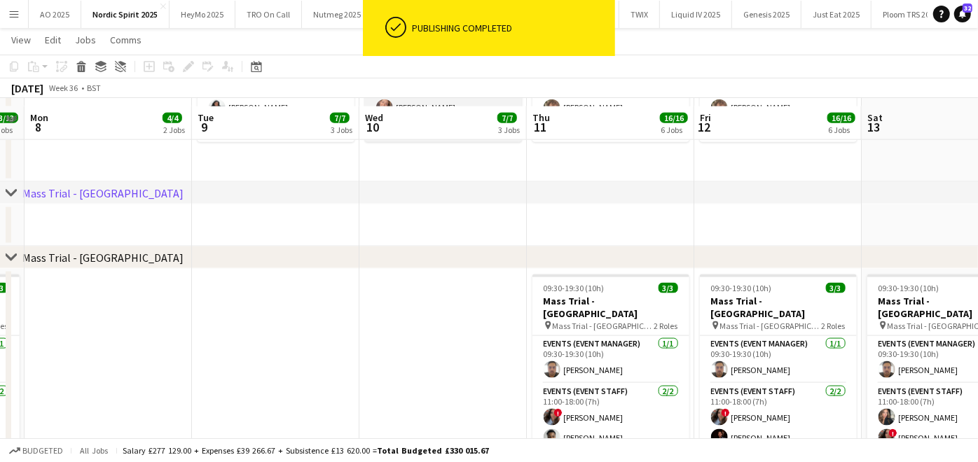
scroll to position [1117, 0]
